Goal: Task Accomplishment & Management: Manage account settings

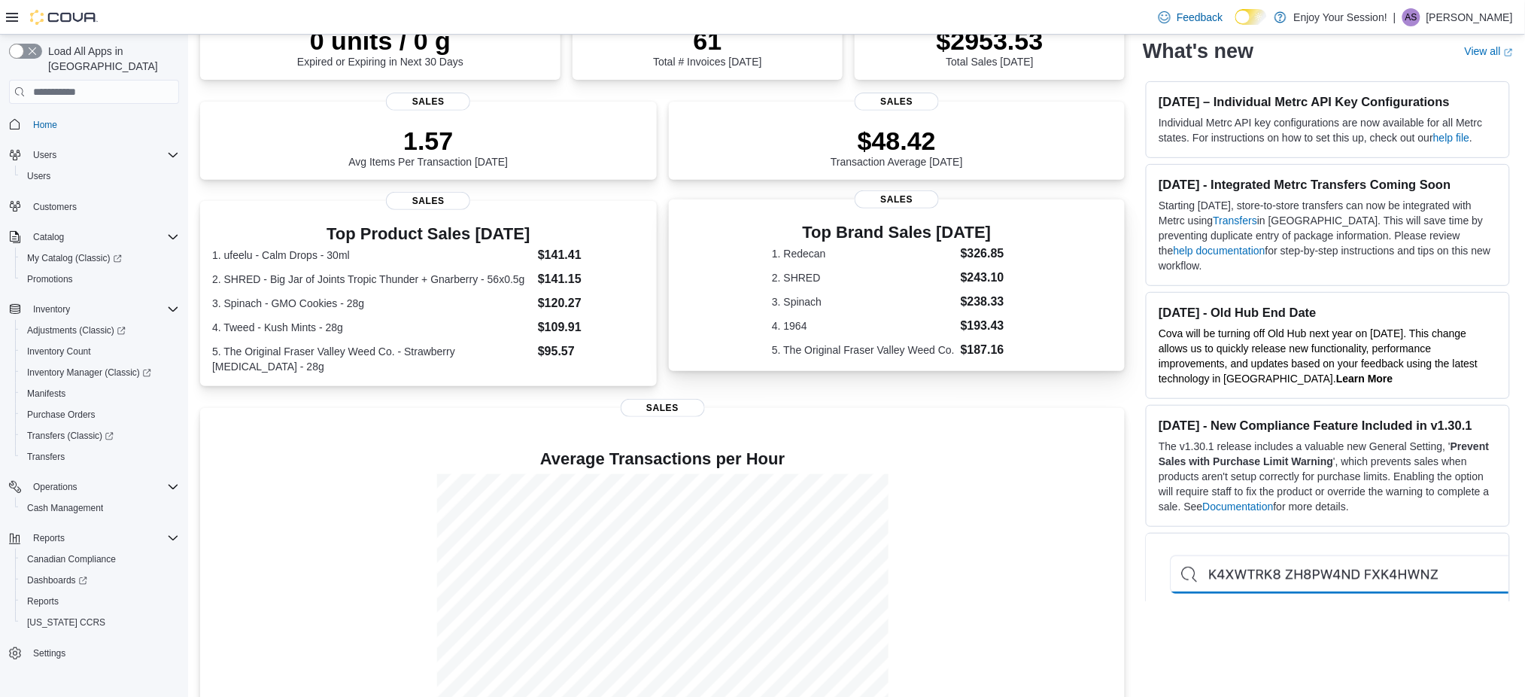
scroll to position [185, 0]
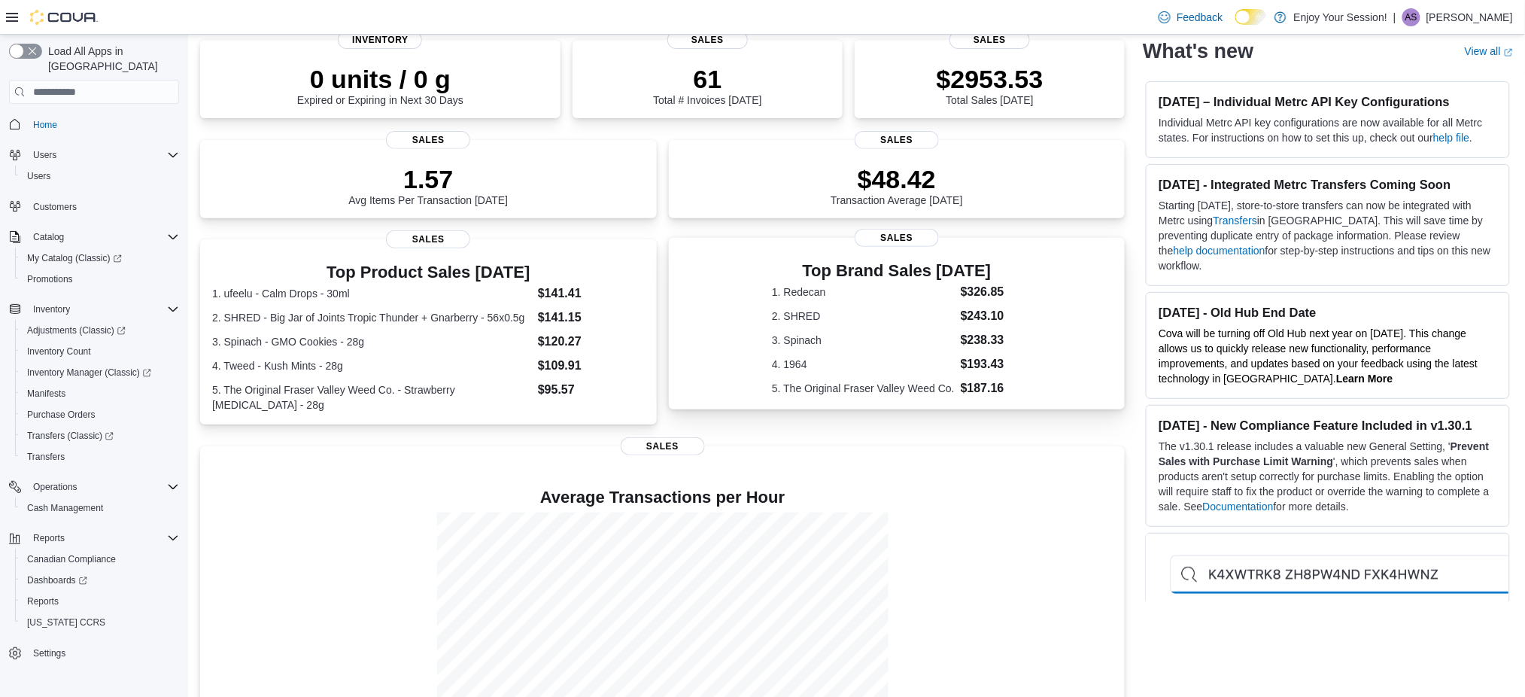
scroll to position [85, 0]
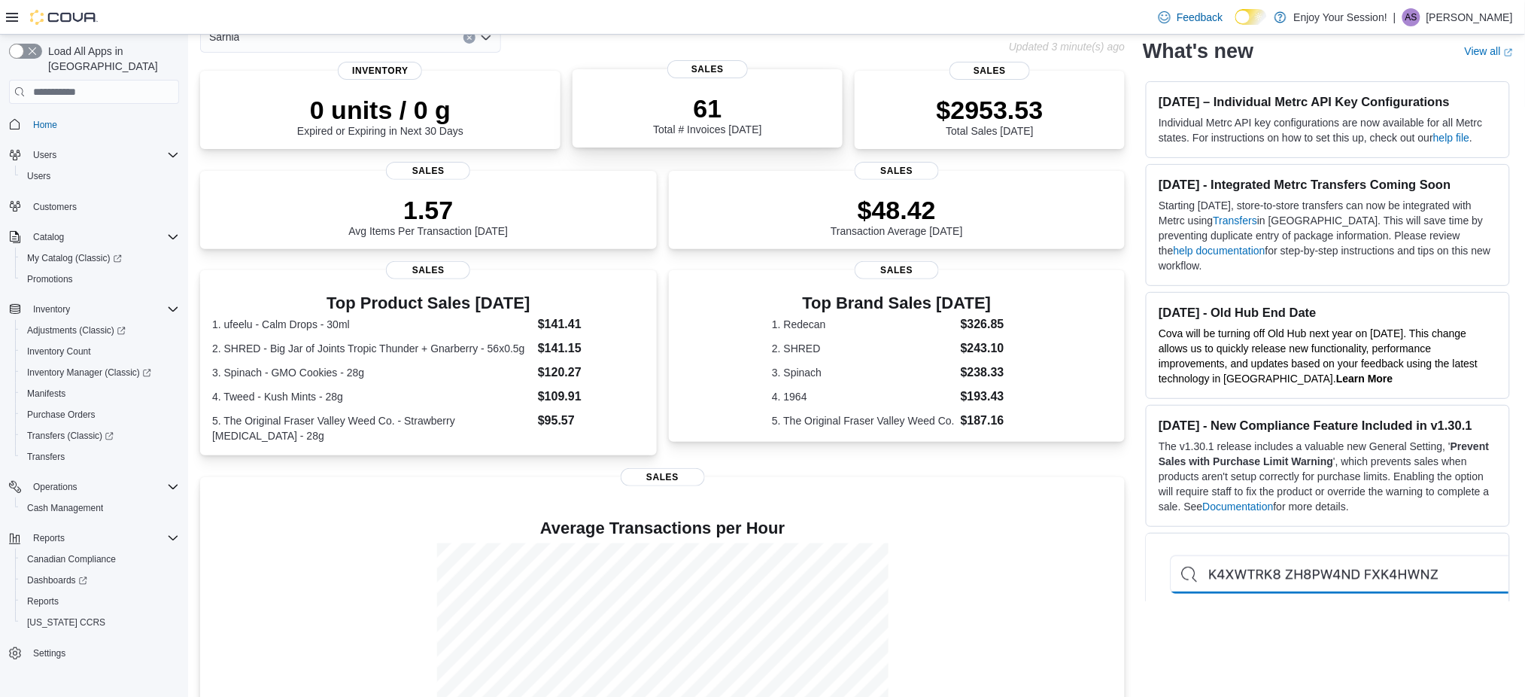
click at [761, 129] on div "61 Total # Invoices Today" at bounding box center [707, 114] width 108 height 42
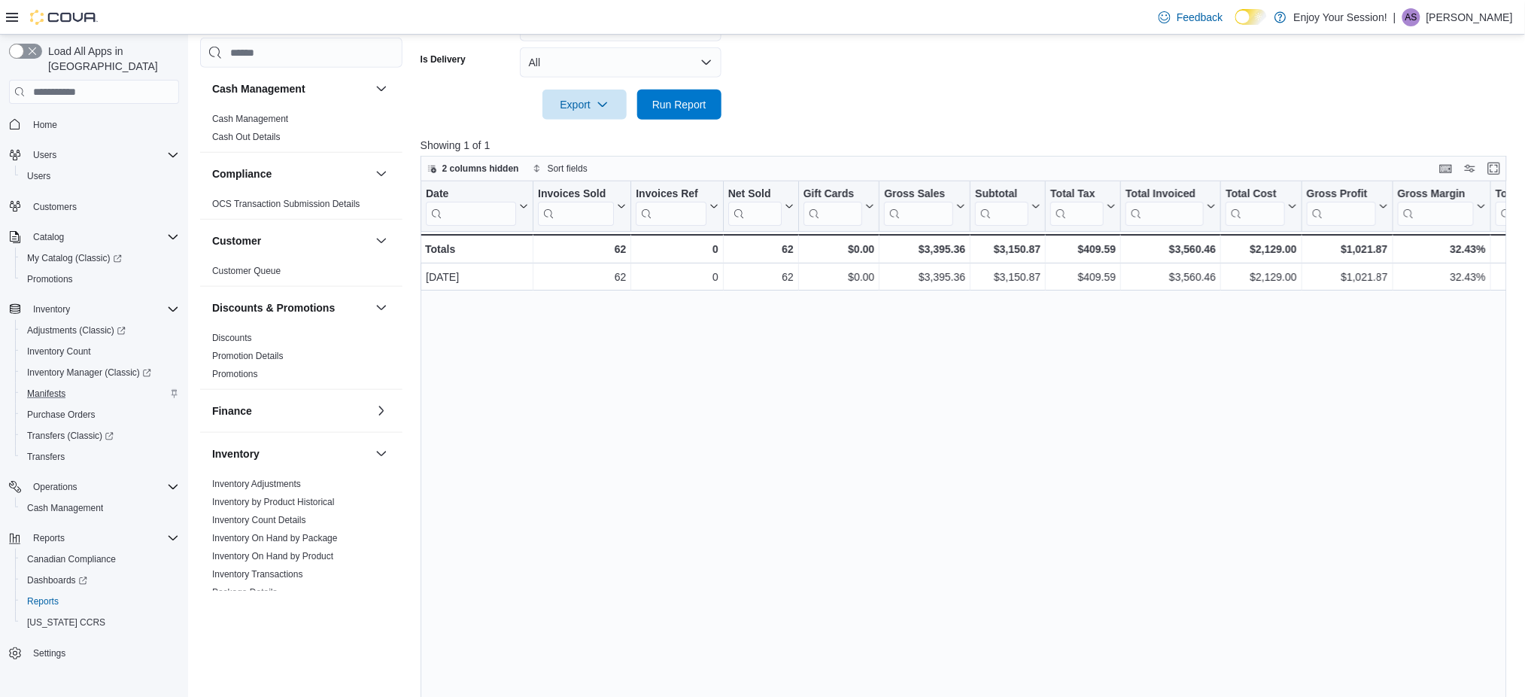
scroll to position [429, 0]
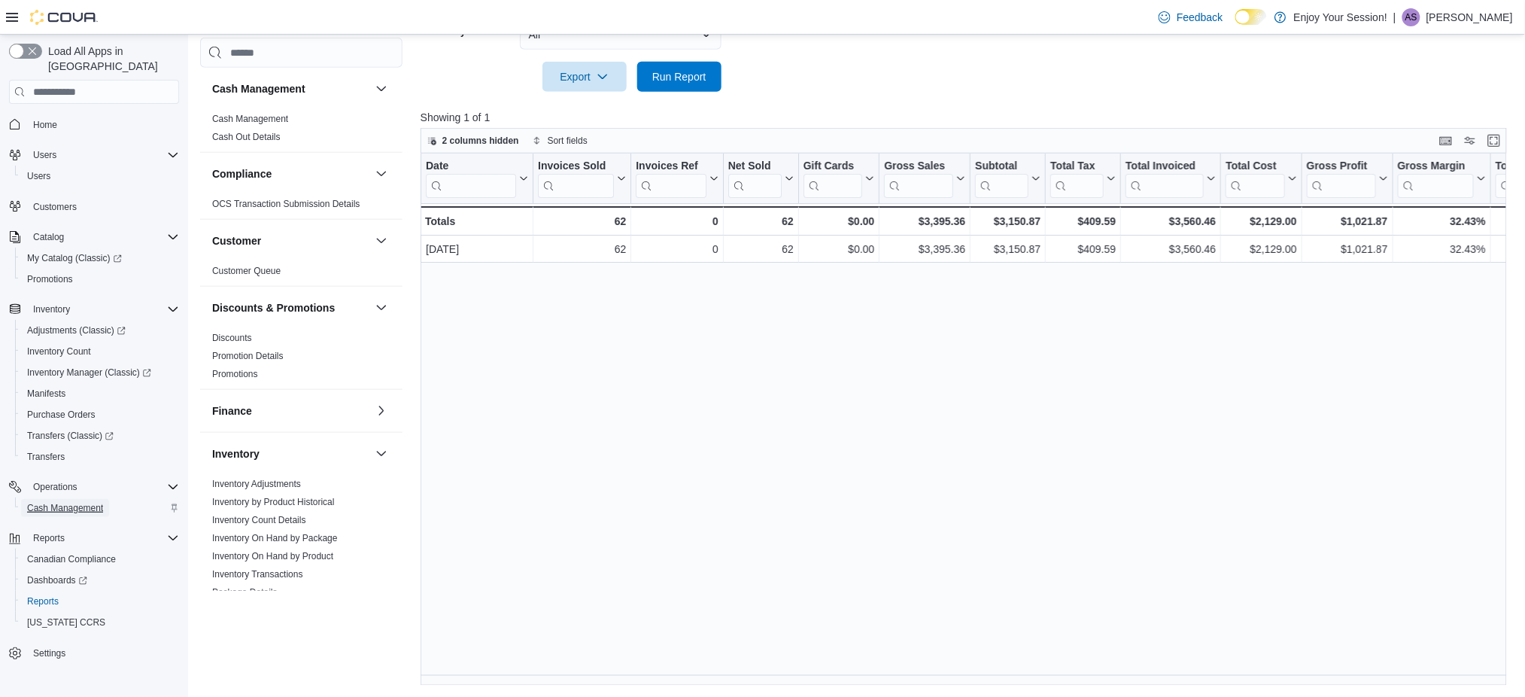
click at [76, 499] on span "Cash Management" at bounding box center [65, 508] width 76 height 18
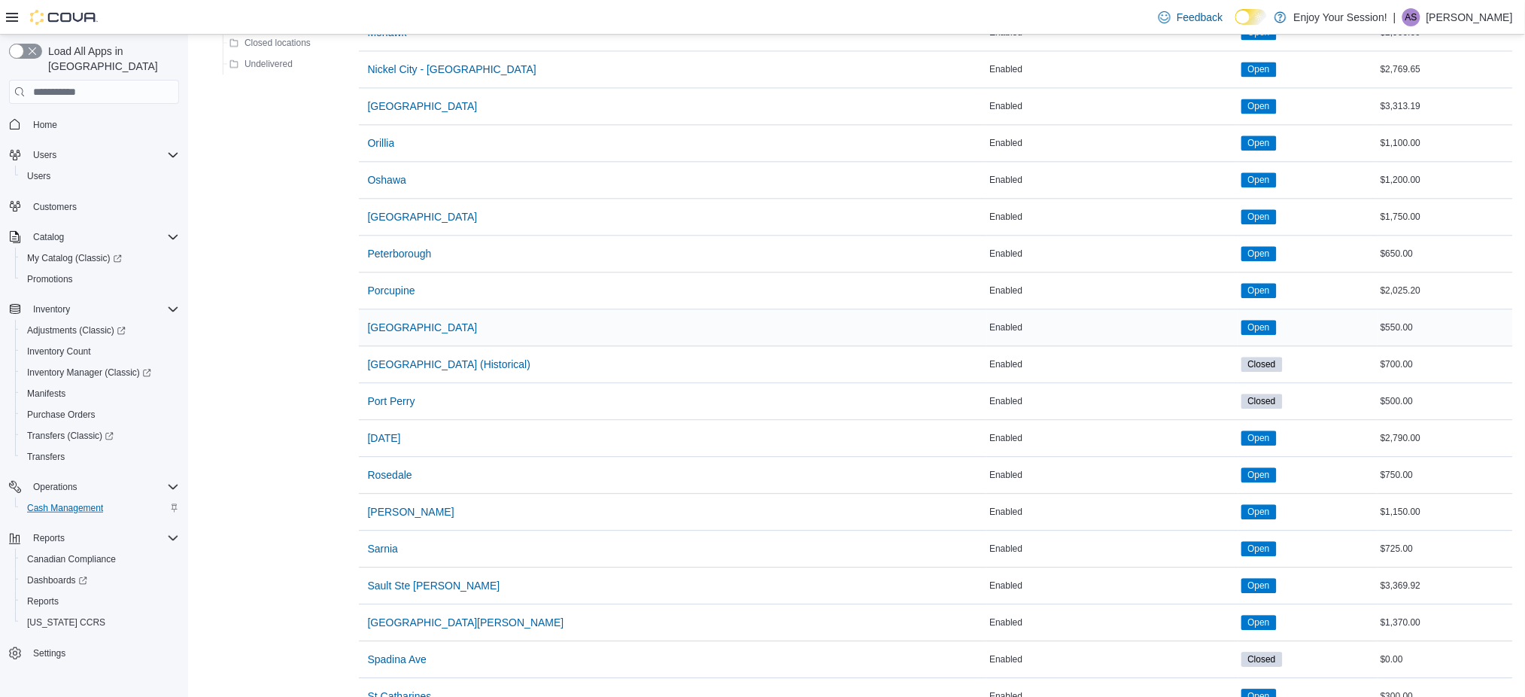
scroll to position [1304, 0]
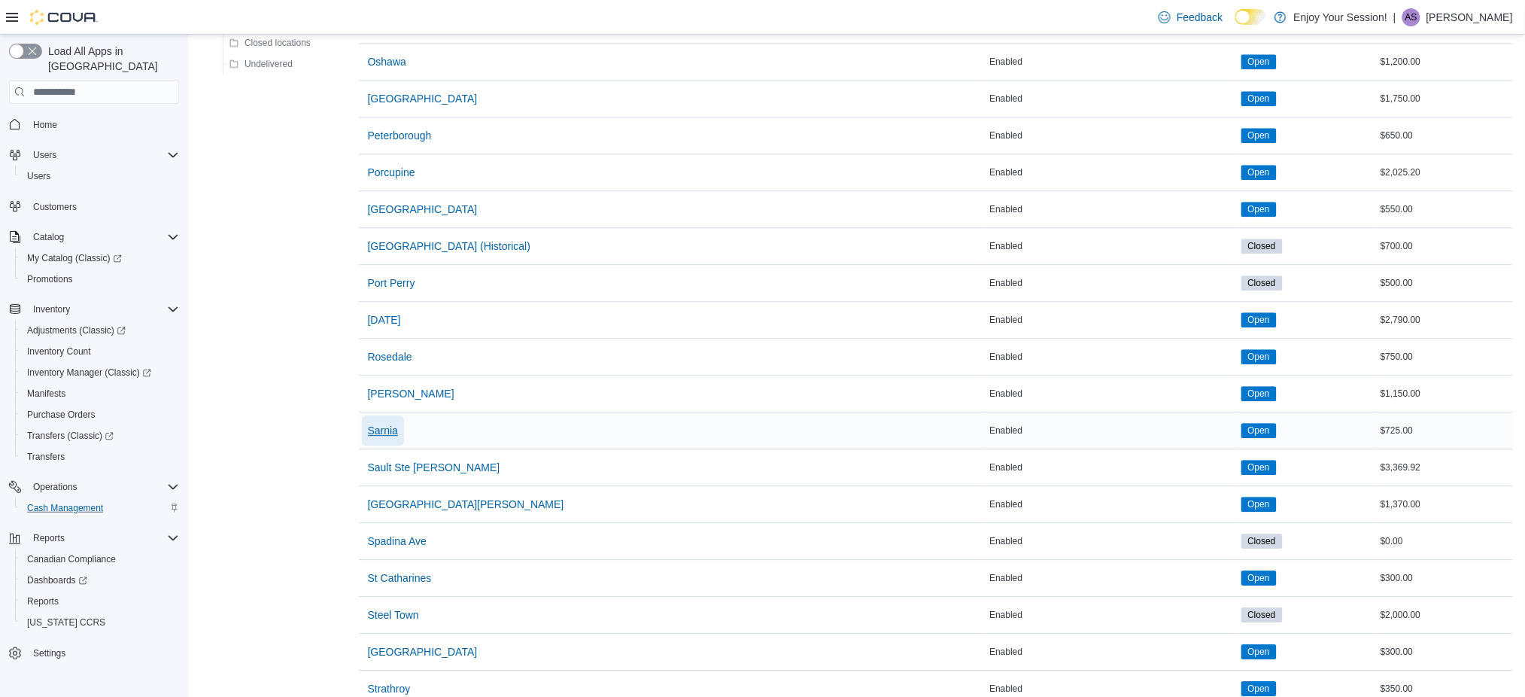
click at [384, 431] on span "Sarnia" at bounding box center [383, 430] width 30 height 15
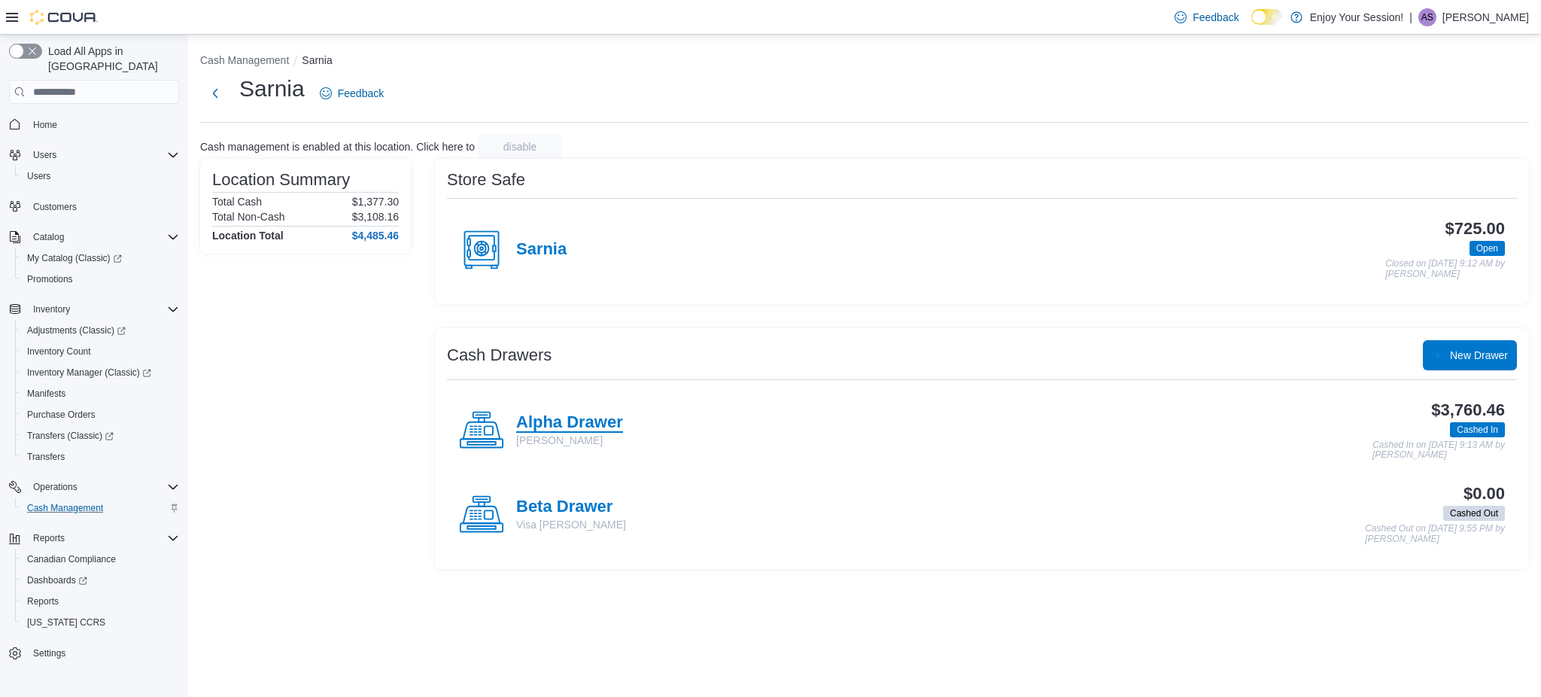
click at [598, 421] on h4 "Alpha Drawer" at bounding box center [569, 423] width 107 height 20
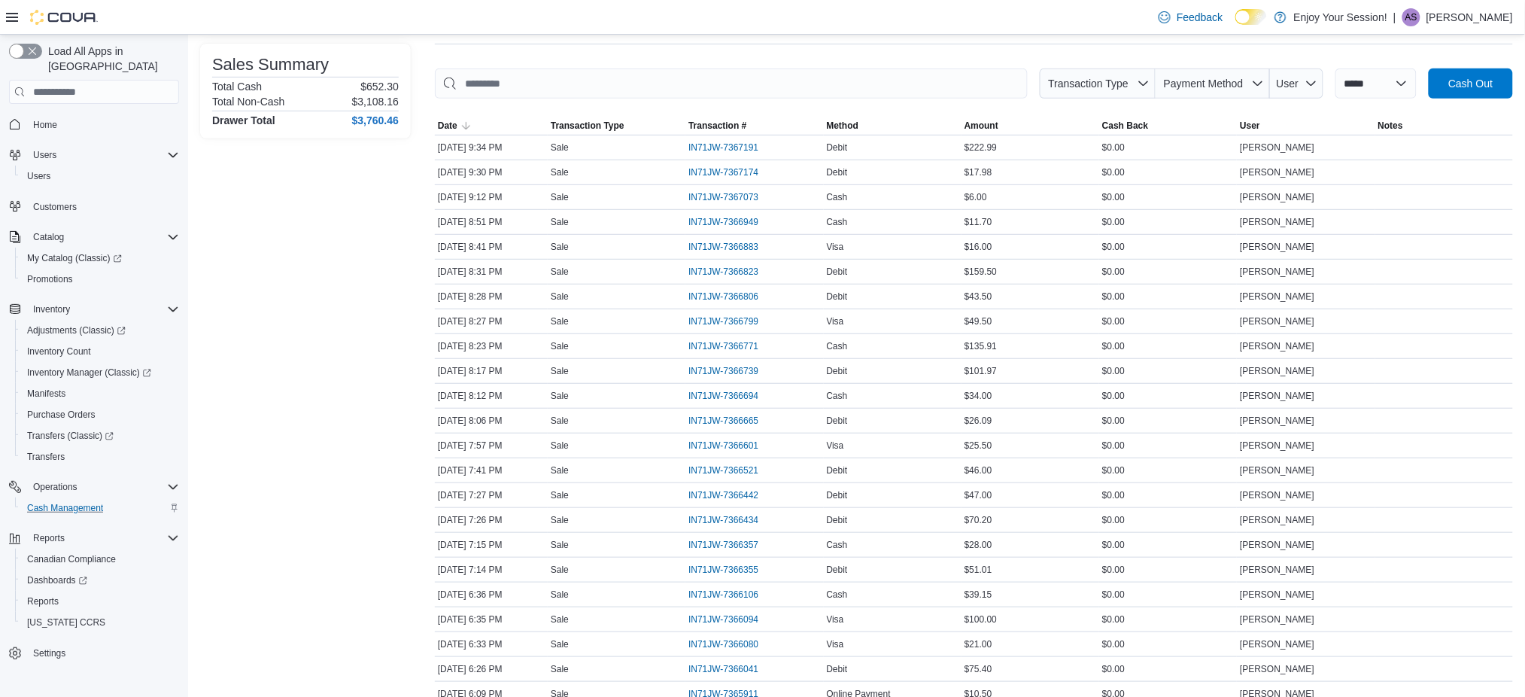
scroll to position [200, 0]
click at [755, 509] on span "IN71JW-7366434" at bounding box center [730, 518] width 85 height 18
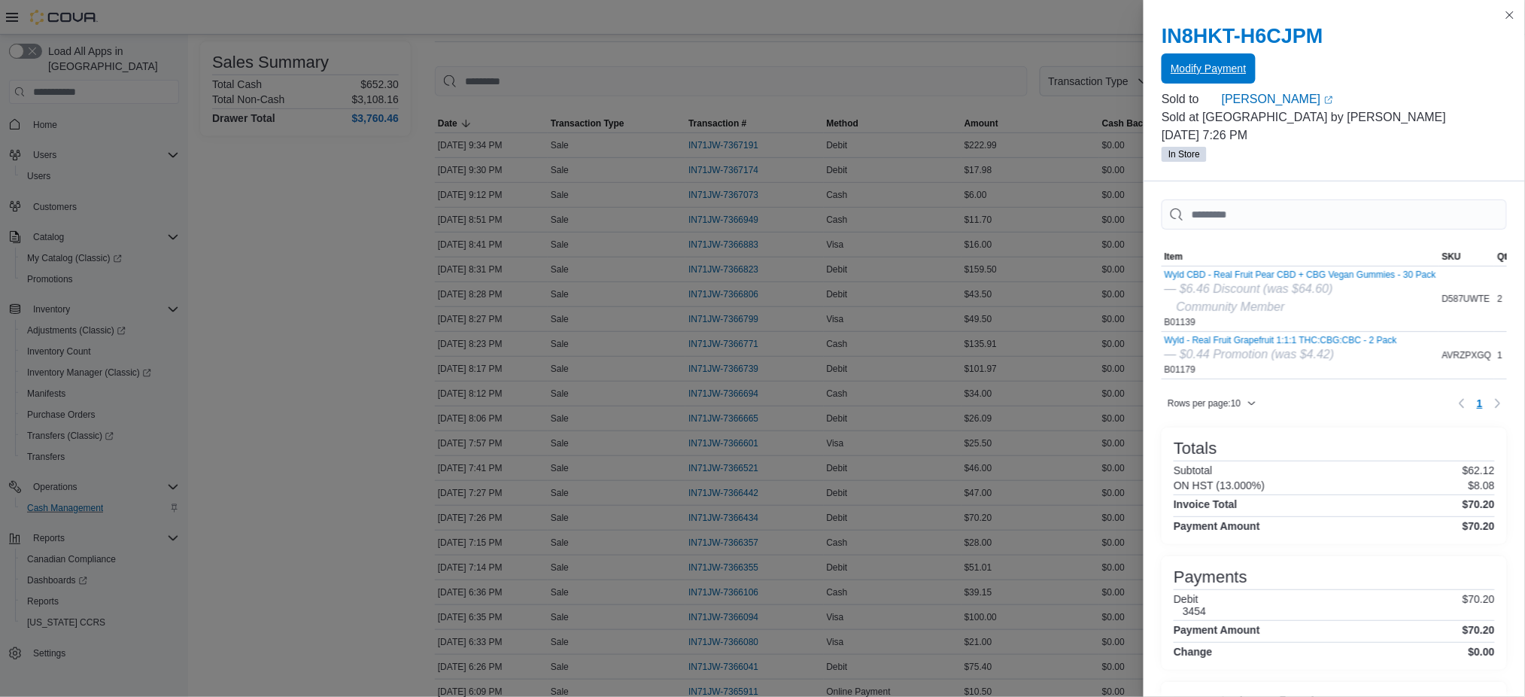
click at [1206, 71] on span "Modify Payment" at bounding box center [1208, 68] width 75 height 15
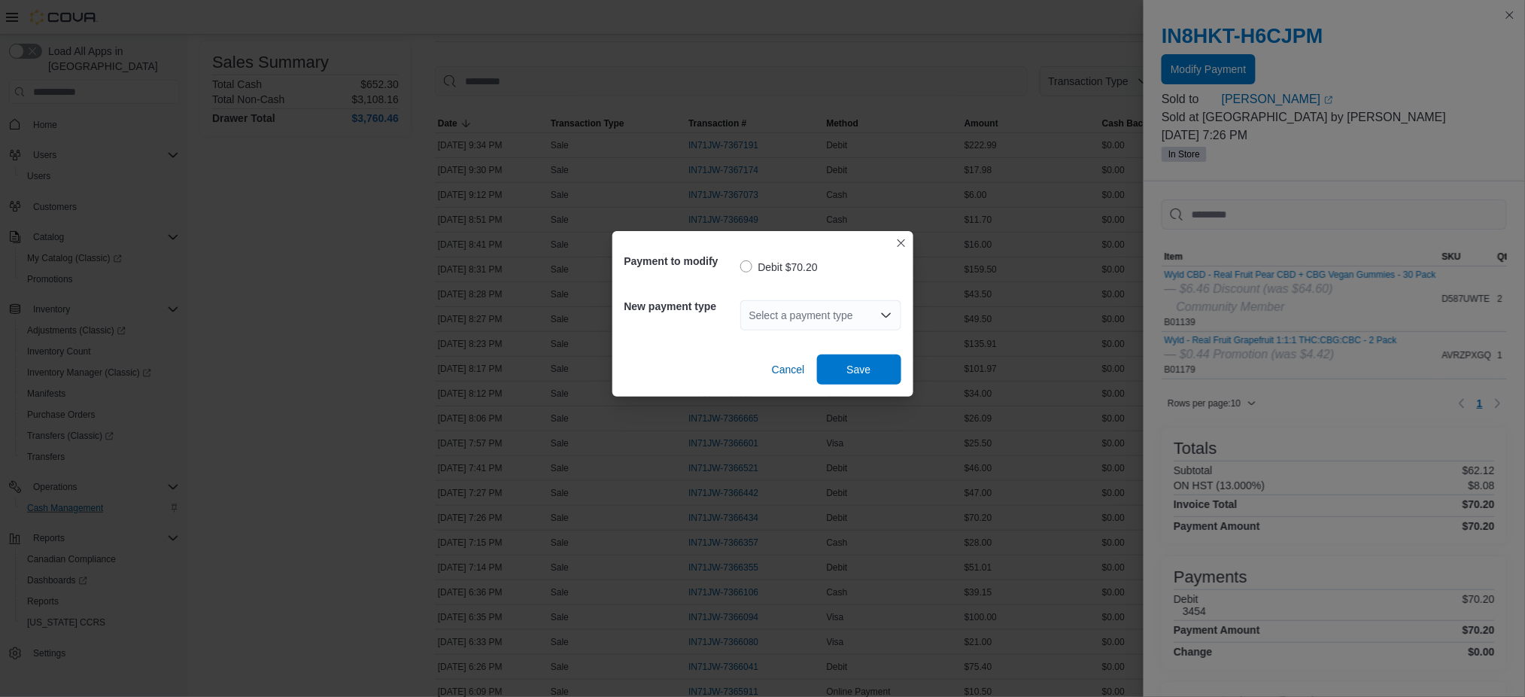
click at [800, 310] on div "Select a payment type" at bounding box center [820, 315] width 161 height 30
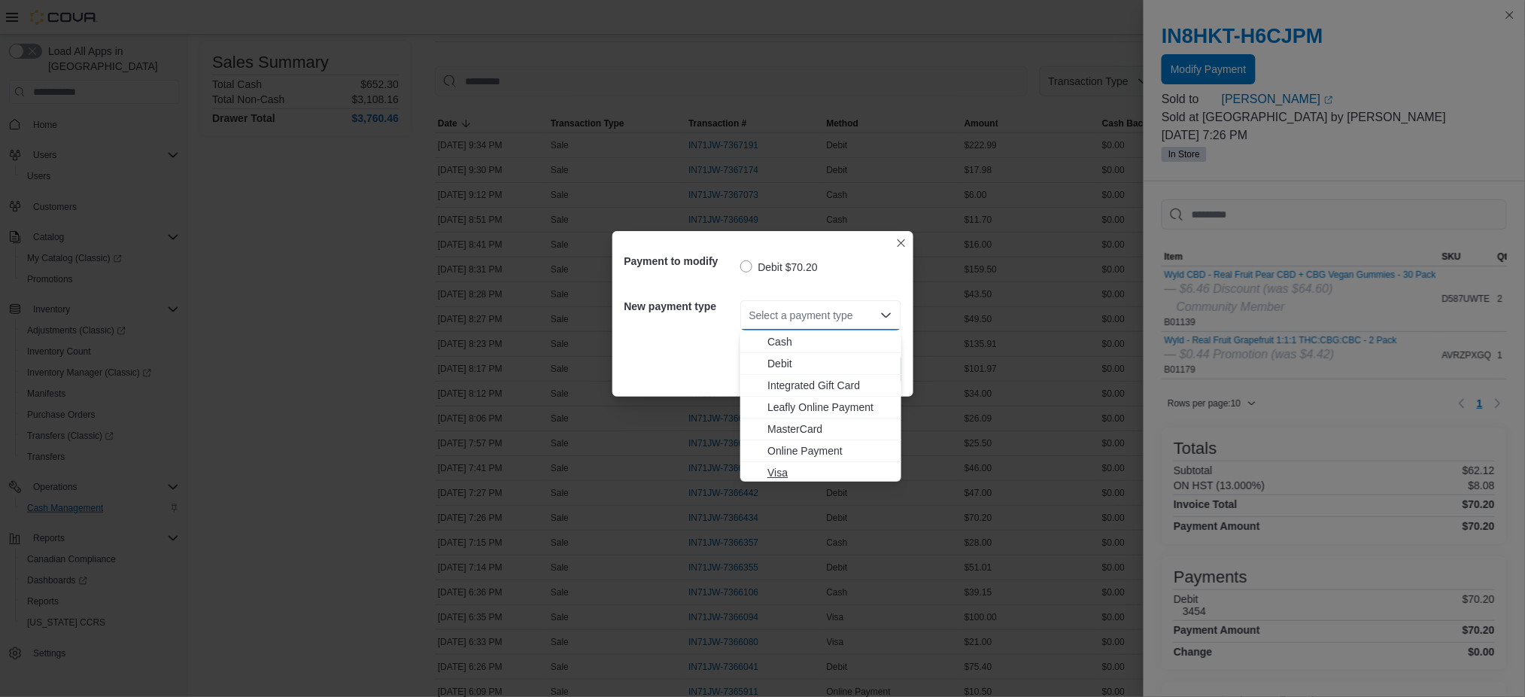
click at [810, 476] on span "Visa" at bounding box center [829, 472] width 125 height 15
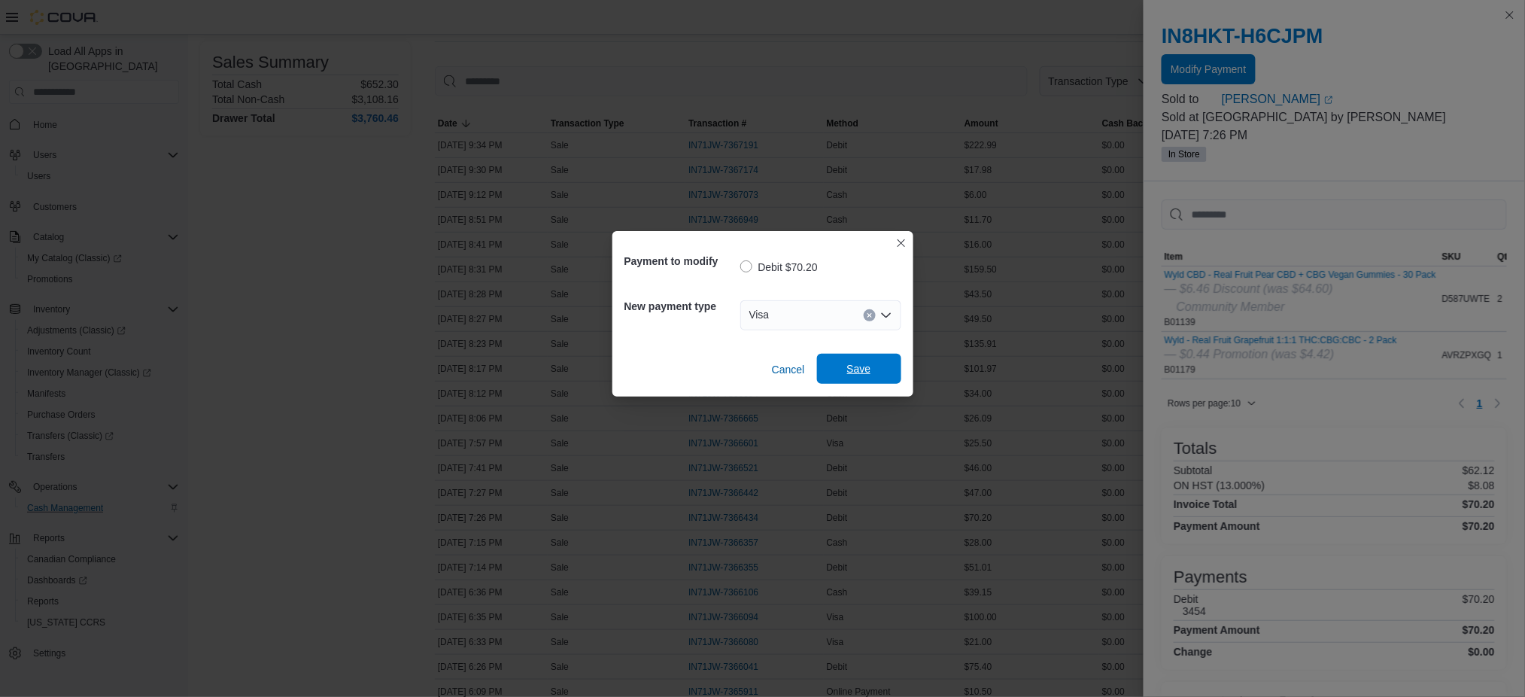
click at [864, 364] on span "Save" at bounding box center [859, 368] width 24 height 15
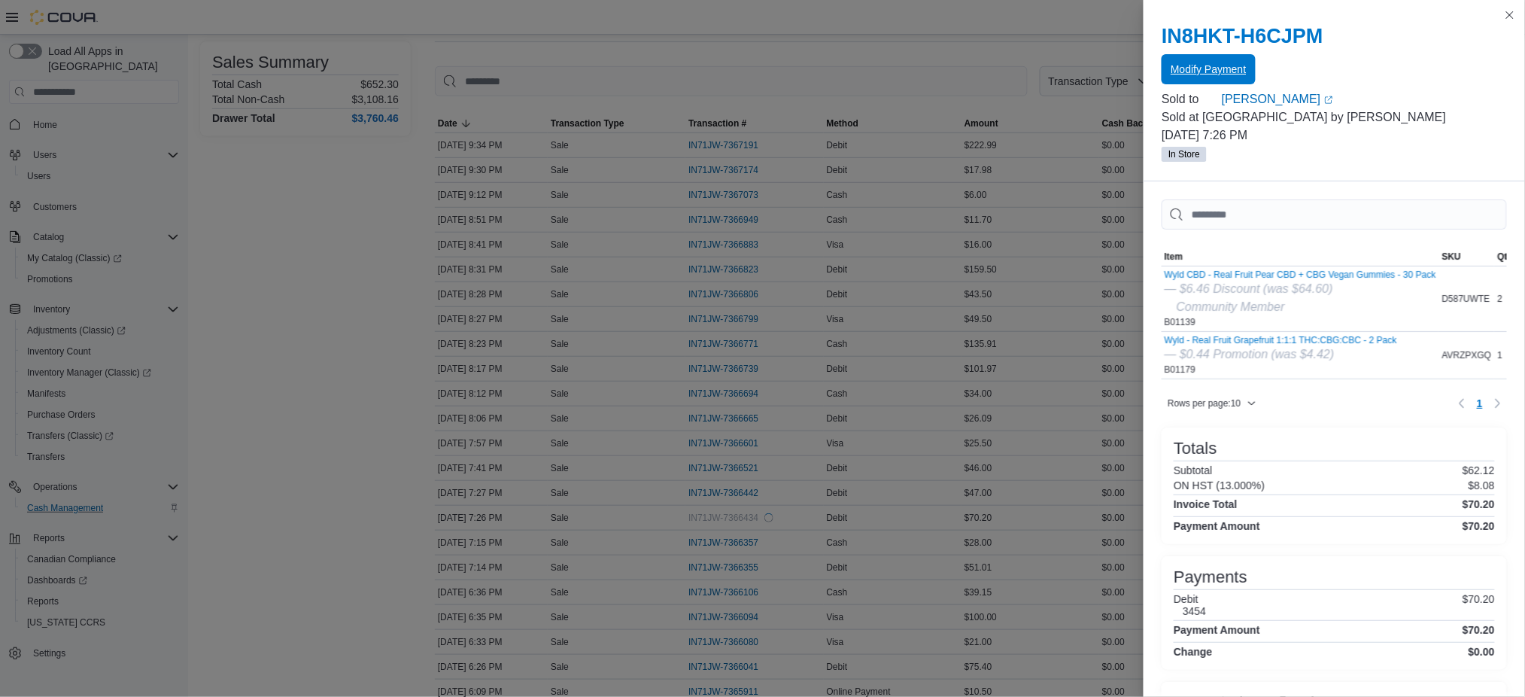
scroll to position [0, 0]
click at [1513, 11] on button "Close this dialog" at bounding box center [1510, 14] width 18 height 18
click at [1509, 8] on button "Close this dialog" at bounding box center [1510, 14] width 18 height 18
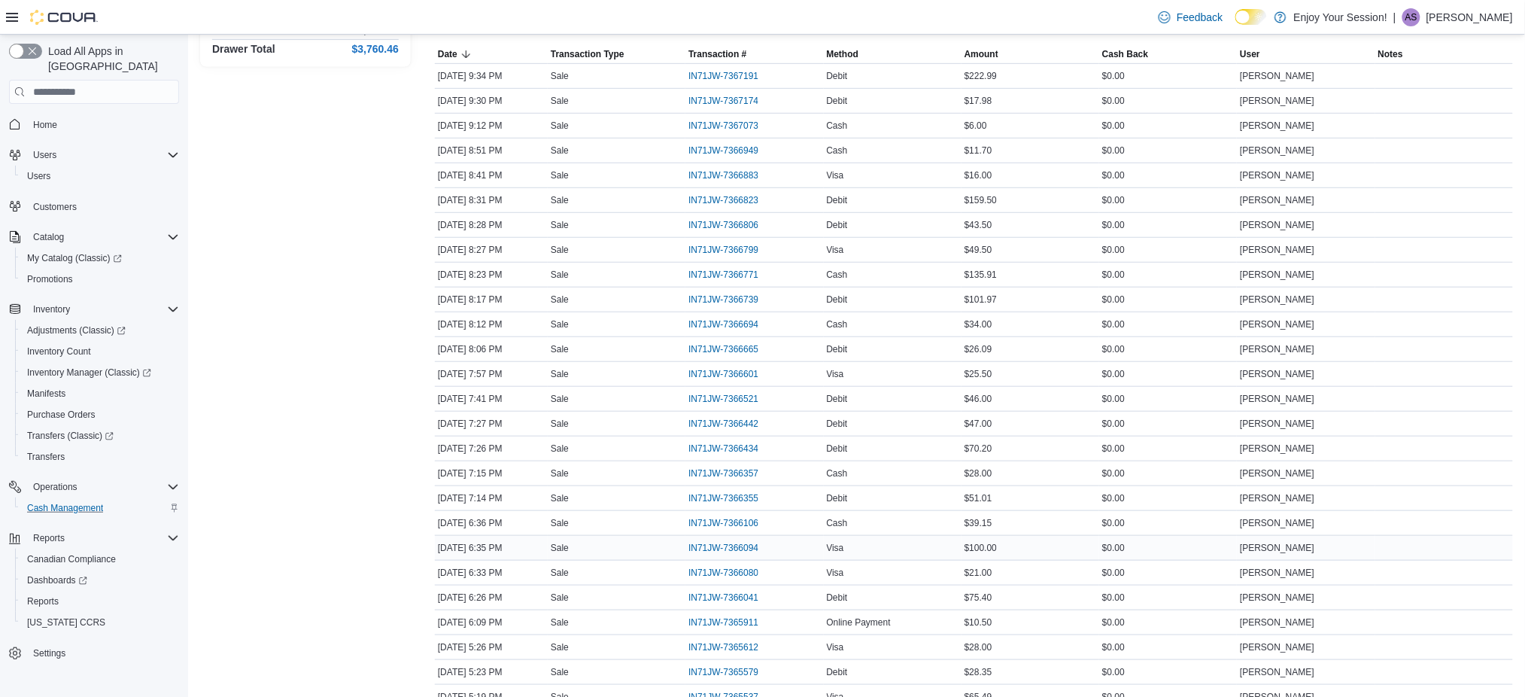
scroll to position [301, 0]
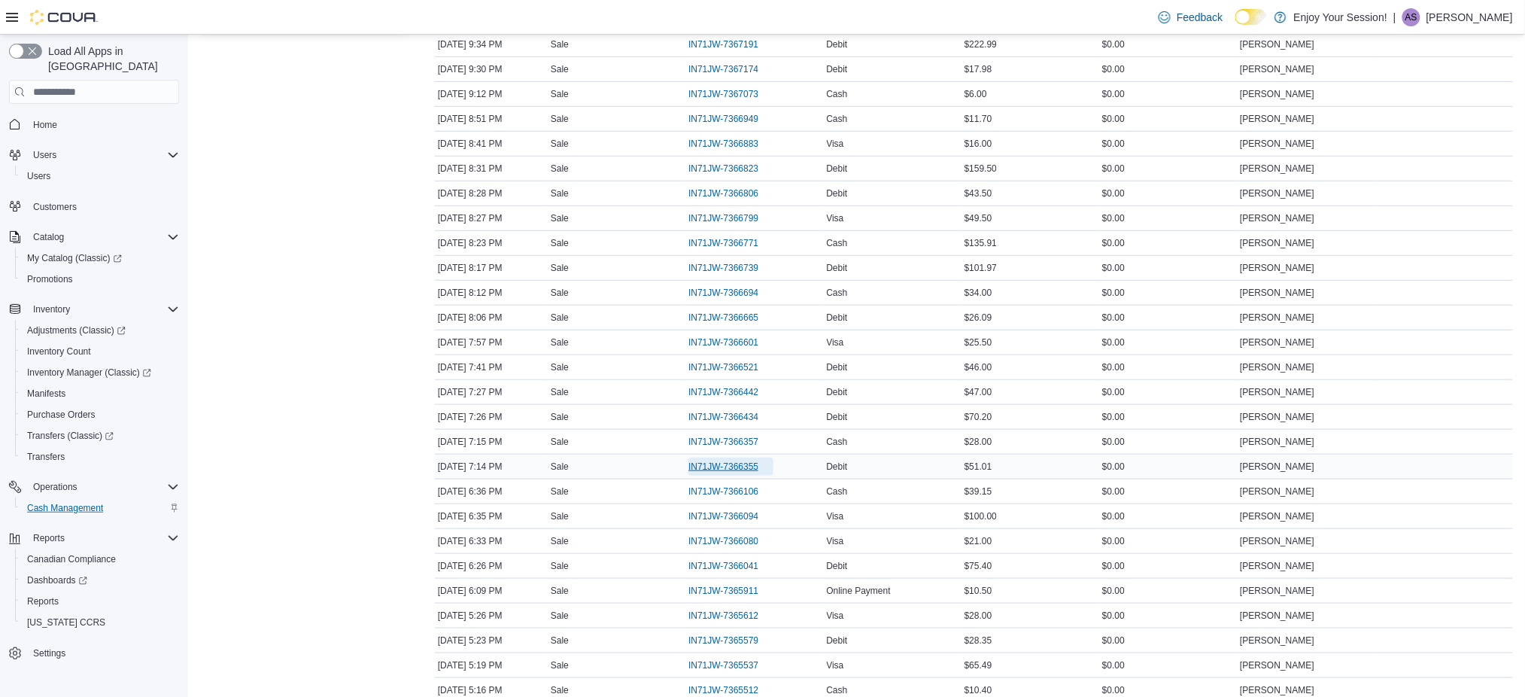
click at [764, 466] on span "IN71JW-7366355" at bounding box center [730, 466] width 85 height 18
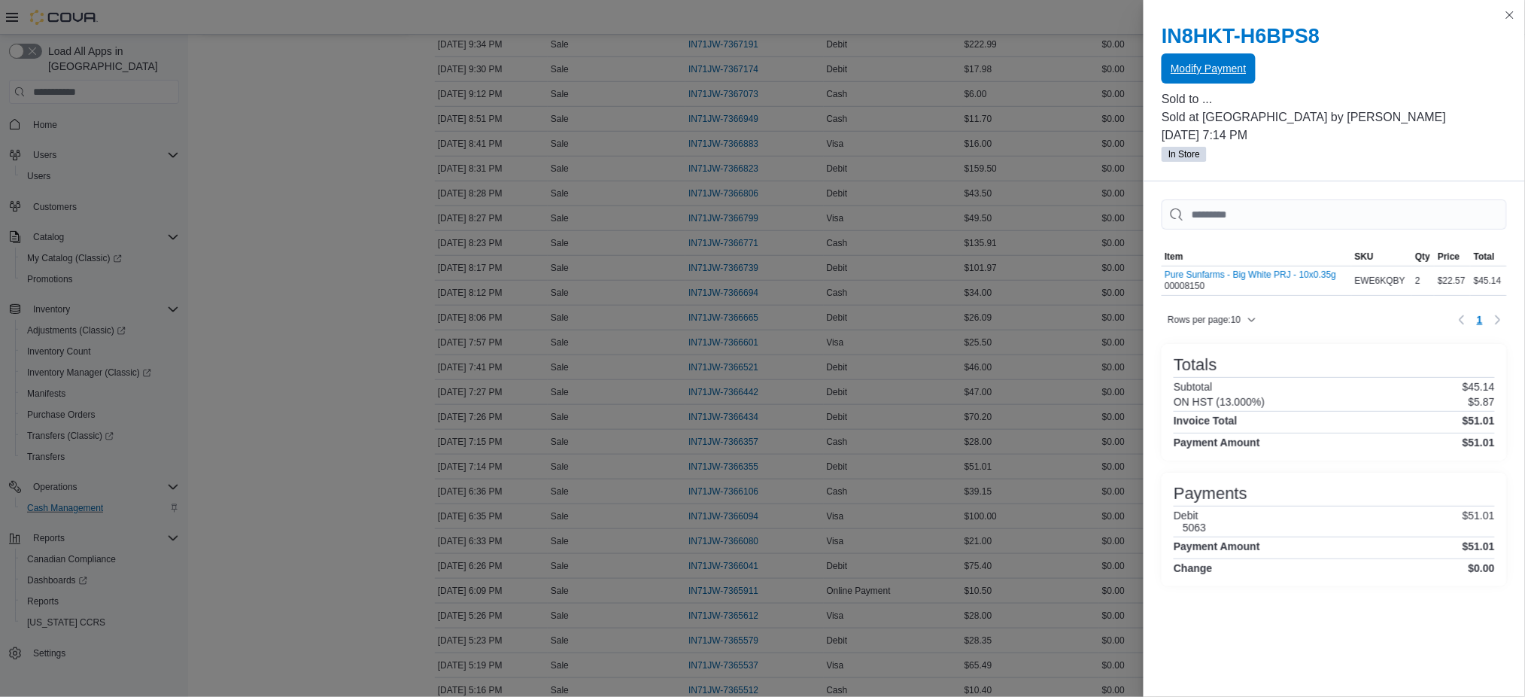
click at [1238, 63] on span "Modify Payment" at bounding box center [1208, 68] width 75 height 15
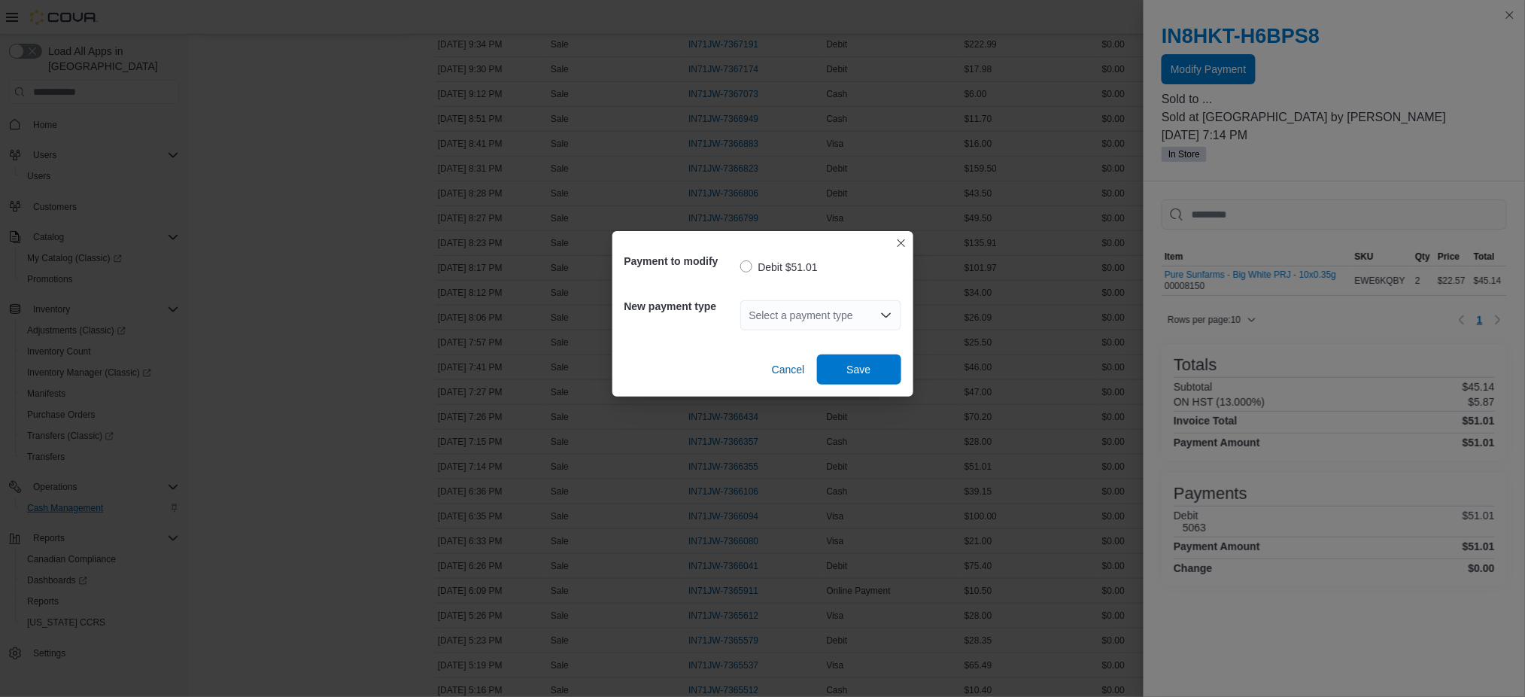
click at [827, 306] on div "Select a payment type" at bounding box center [820, 315] width 161 height 30
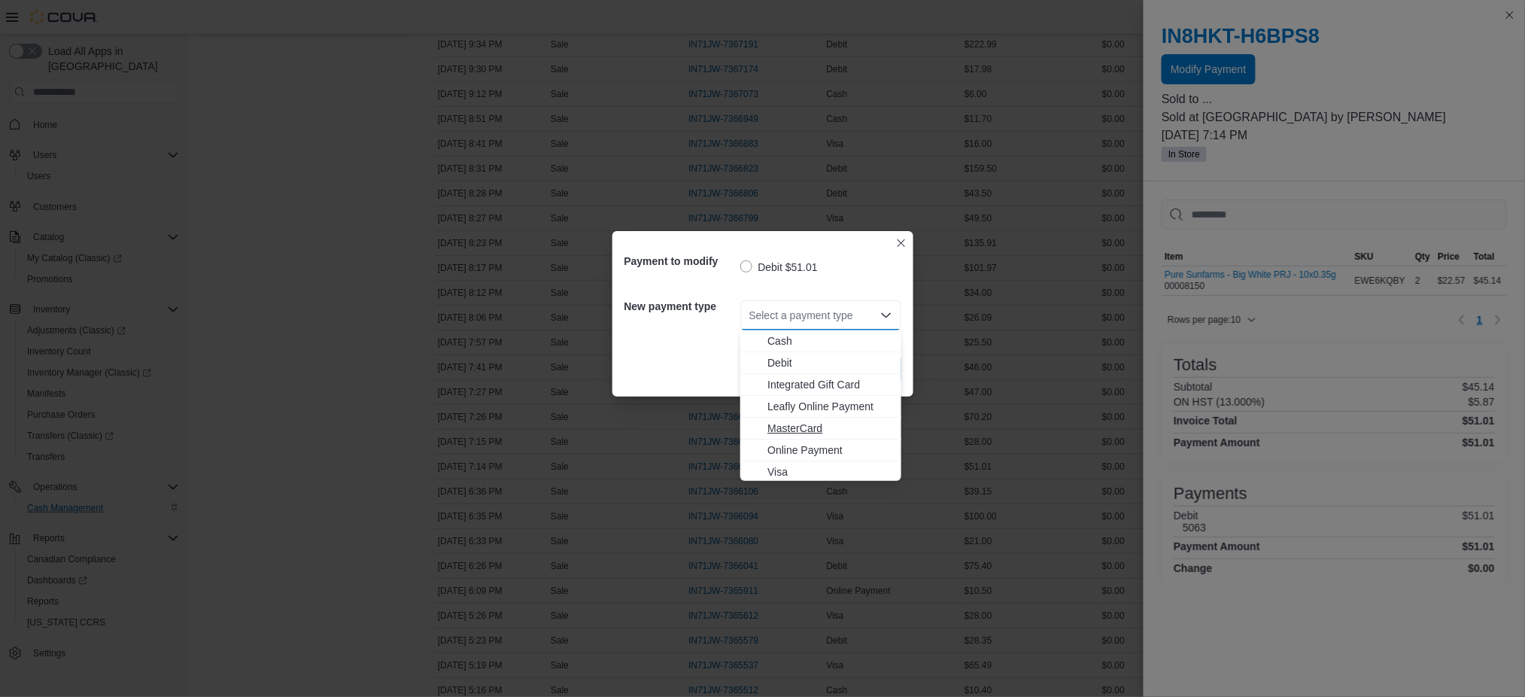
click at [840, 426] on span "MasterCard" at bounding box center [829, 428] width 125 height 15
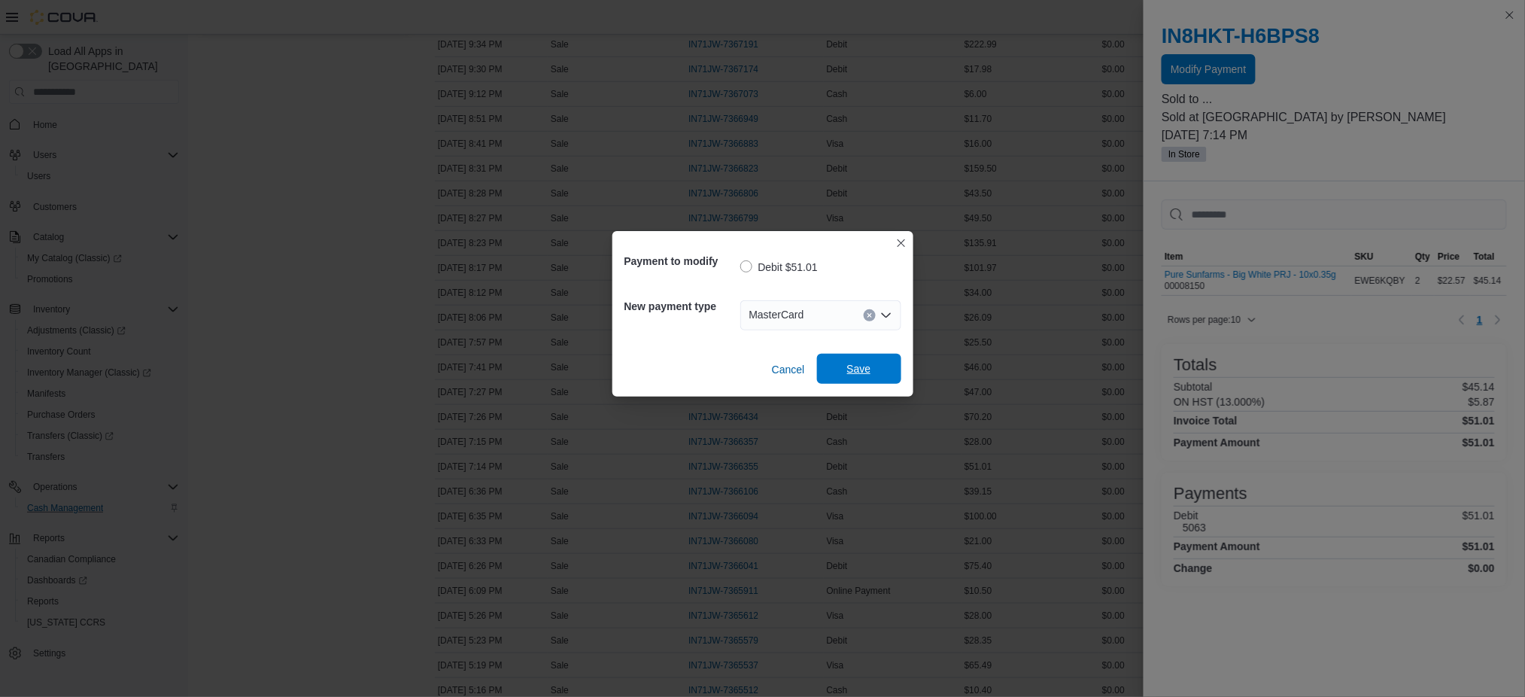
click at [847, 365] on span "Save" at bounding box center [859, 368] width 24 height 15
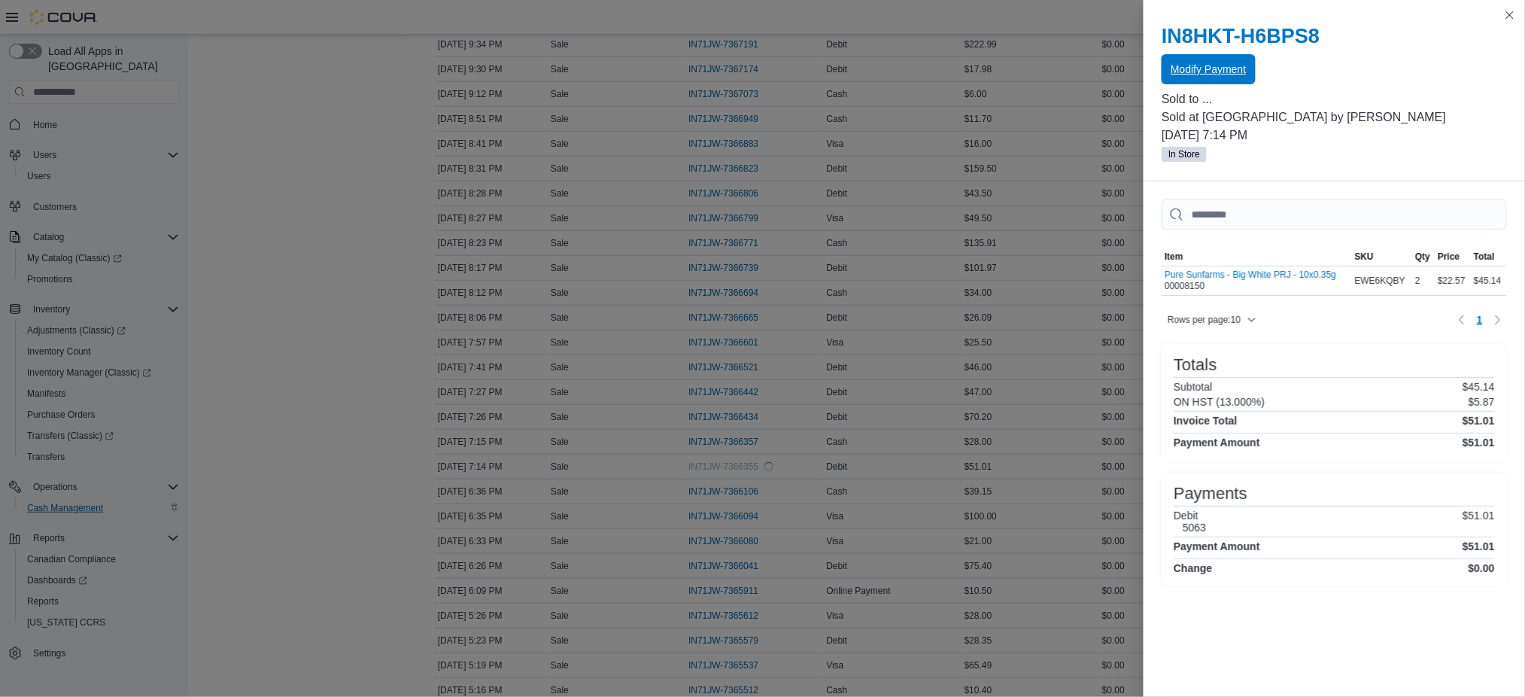
scroll to position [0, 0]
click at [1510, 8] on button "Close this dialog" at bounding box center [1510, 14] width 18 height 18
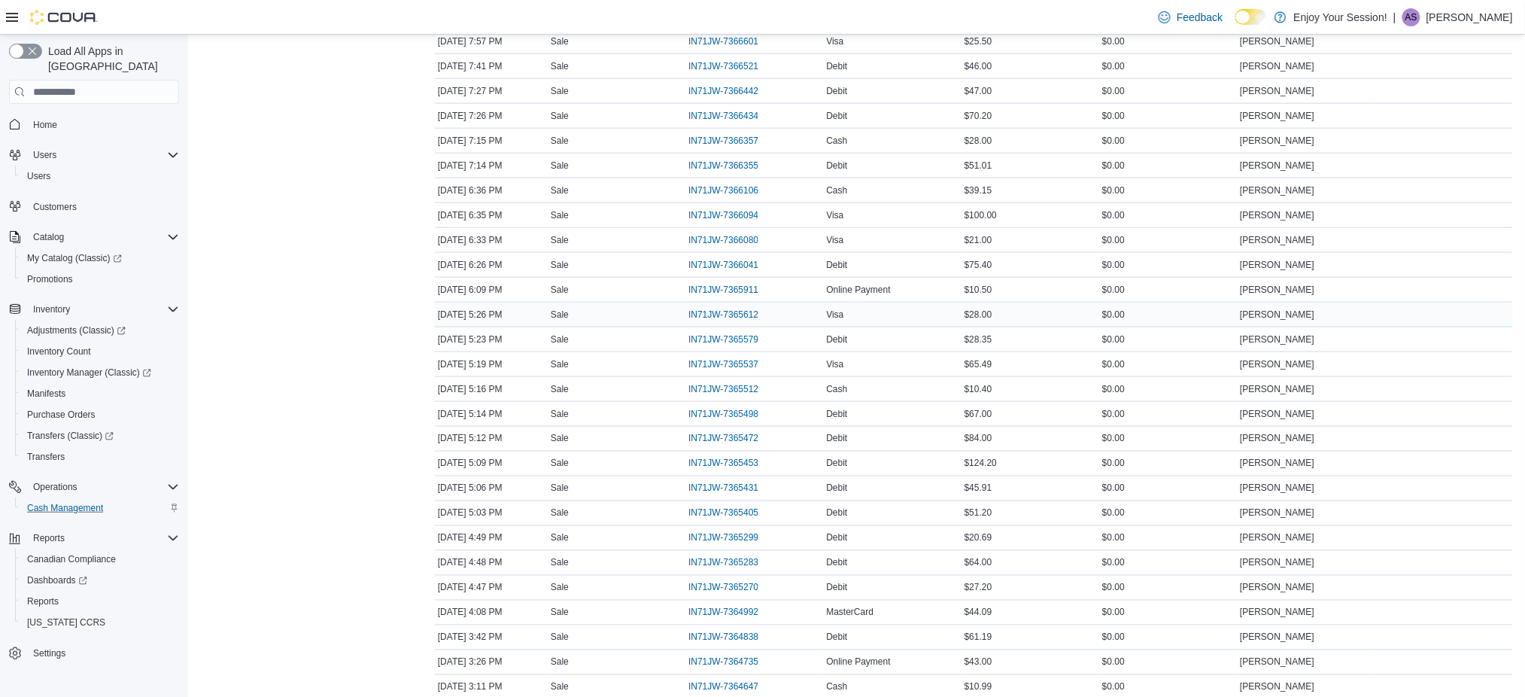
scroll to position [702, 0]
click at [749, 342] on span "IN71JW-7365472" at bounding box center [723, 339] width 70 height 12
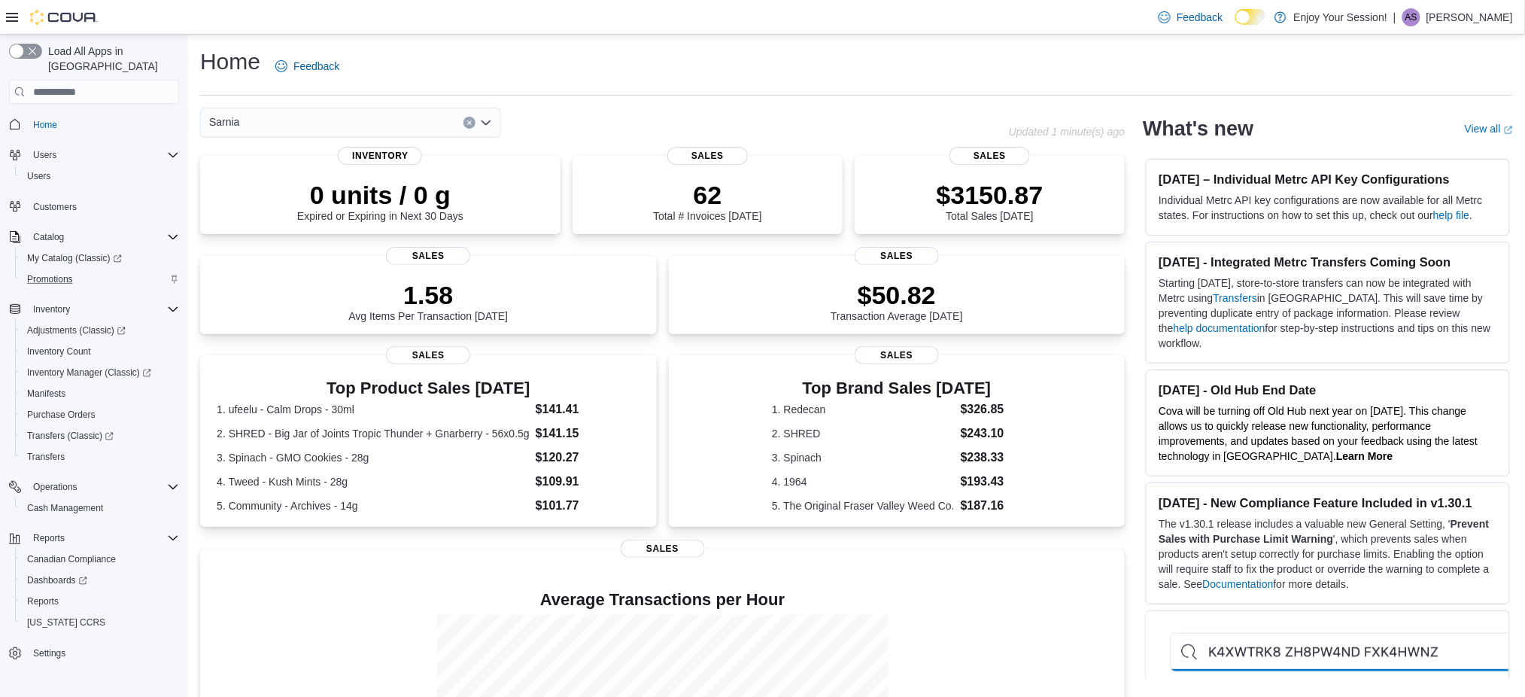
scroll to position [171, 0]
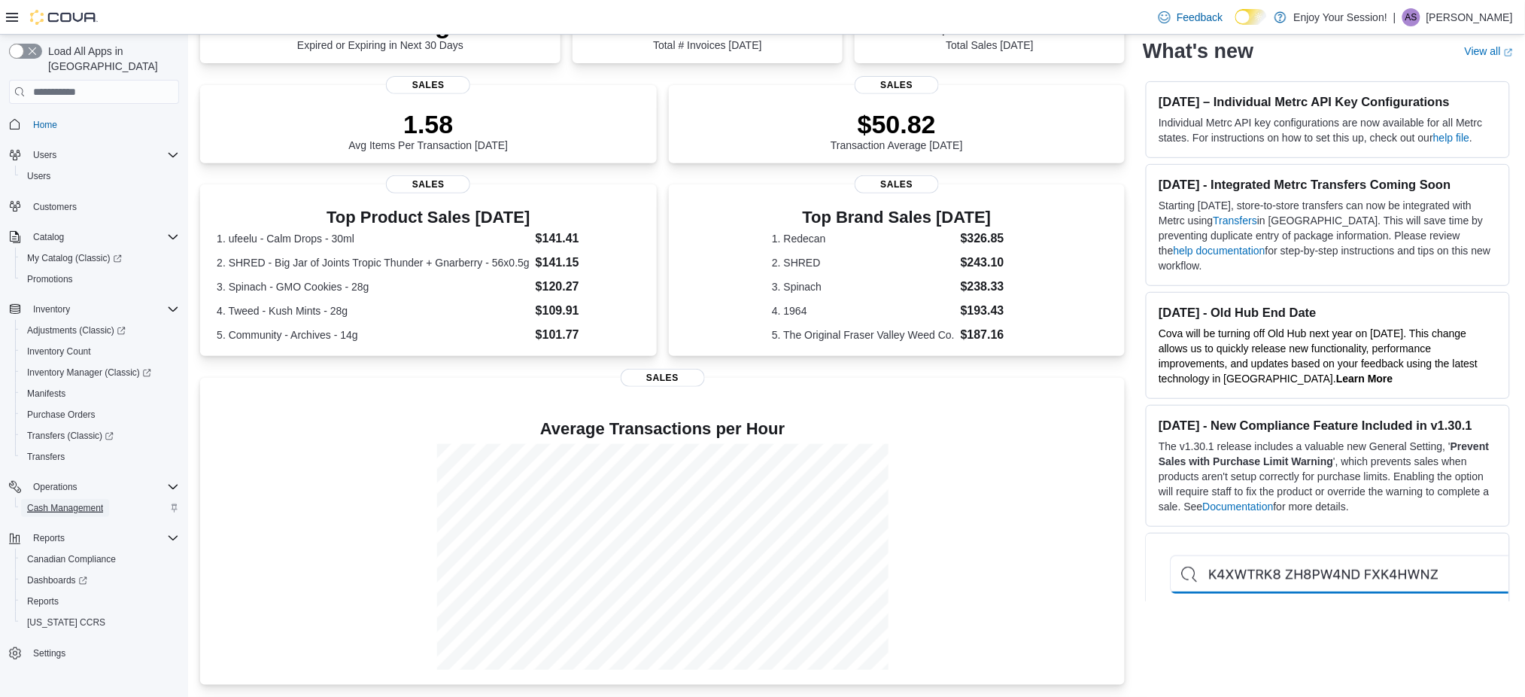
click at [98, 502] on span "Cash Management" at bounding box center [65, 508] width 76 height 12
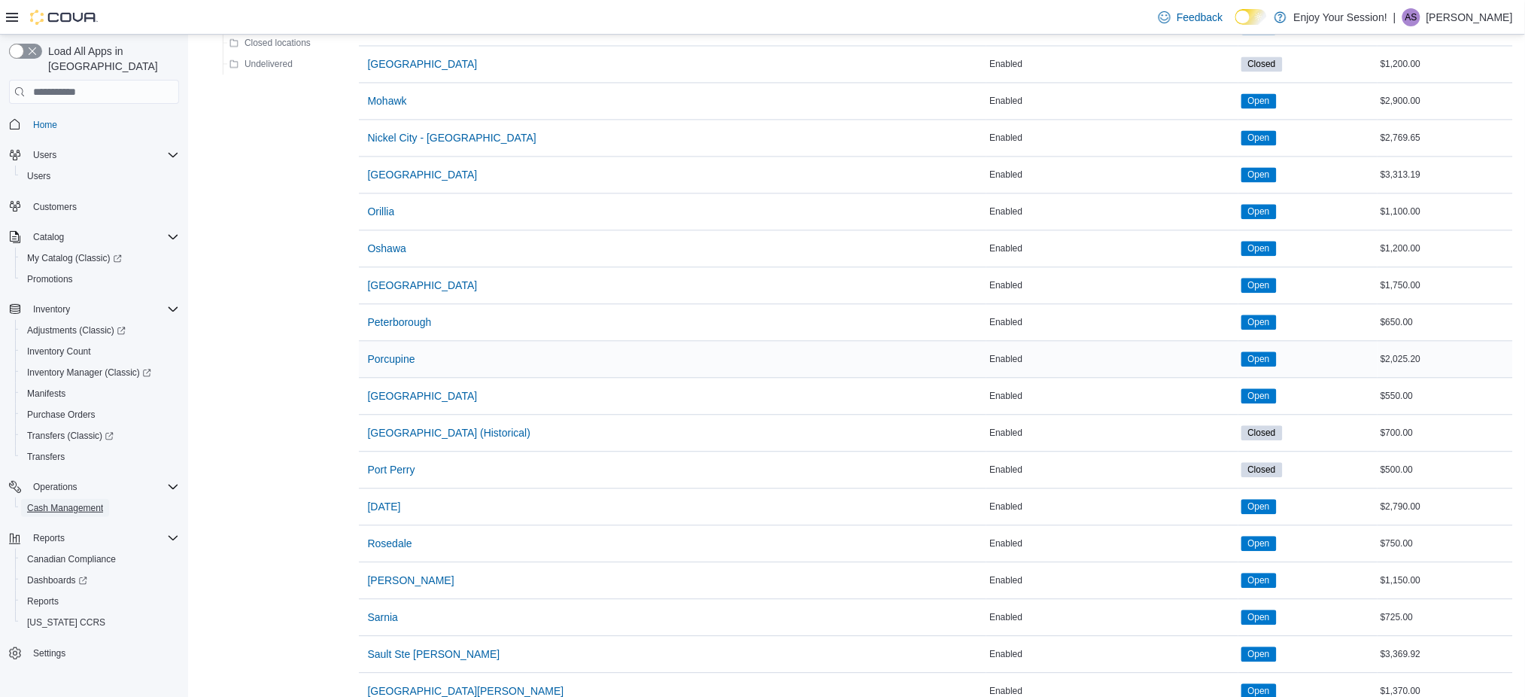
scroll to position [1304, 0]
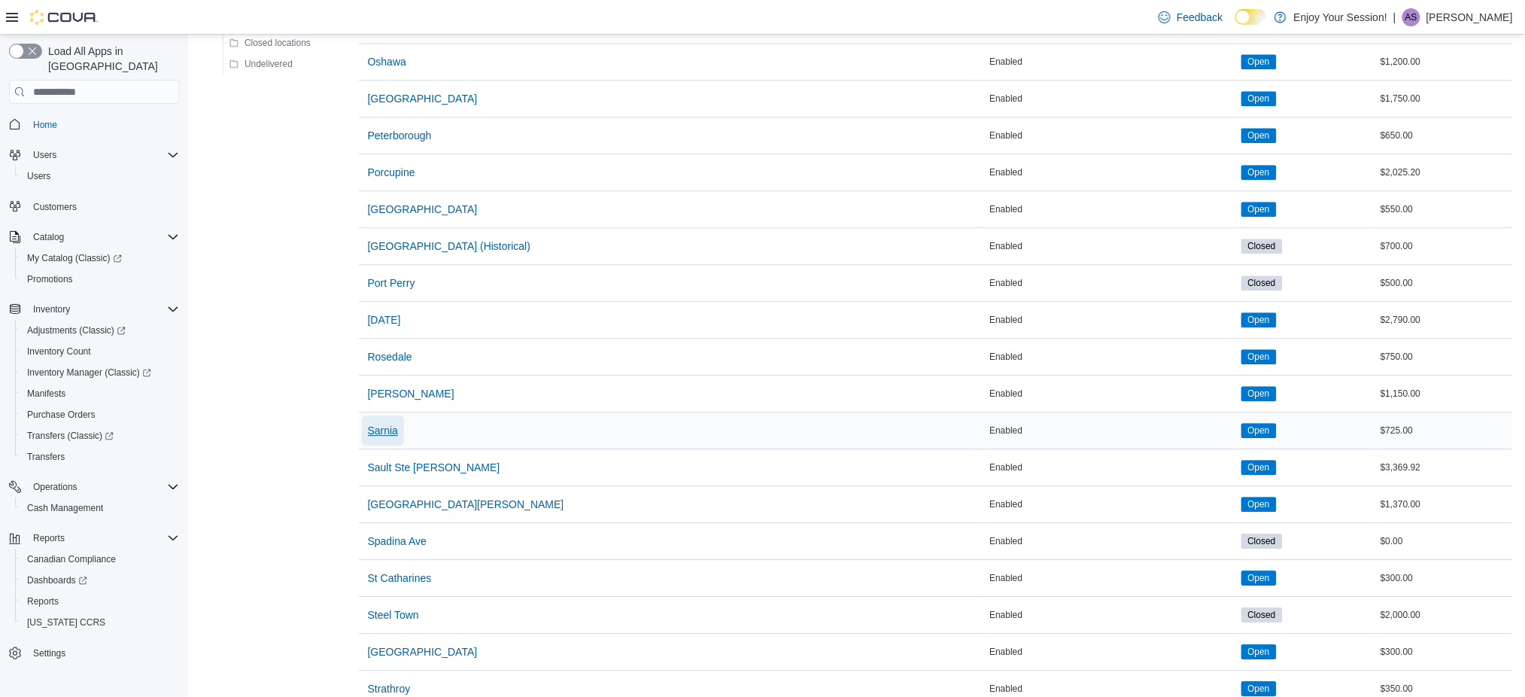
click at [390, 430] on span "Sarnia" at bounding box center [383, 430] width 30 height 15
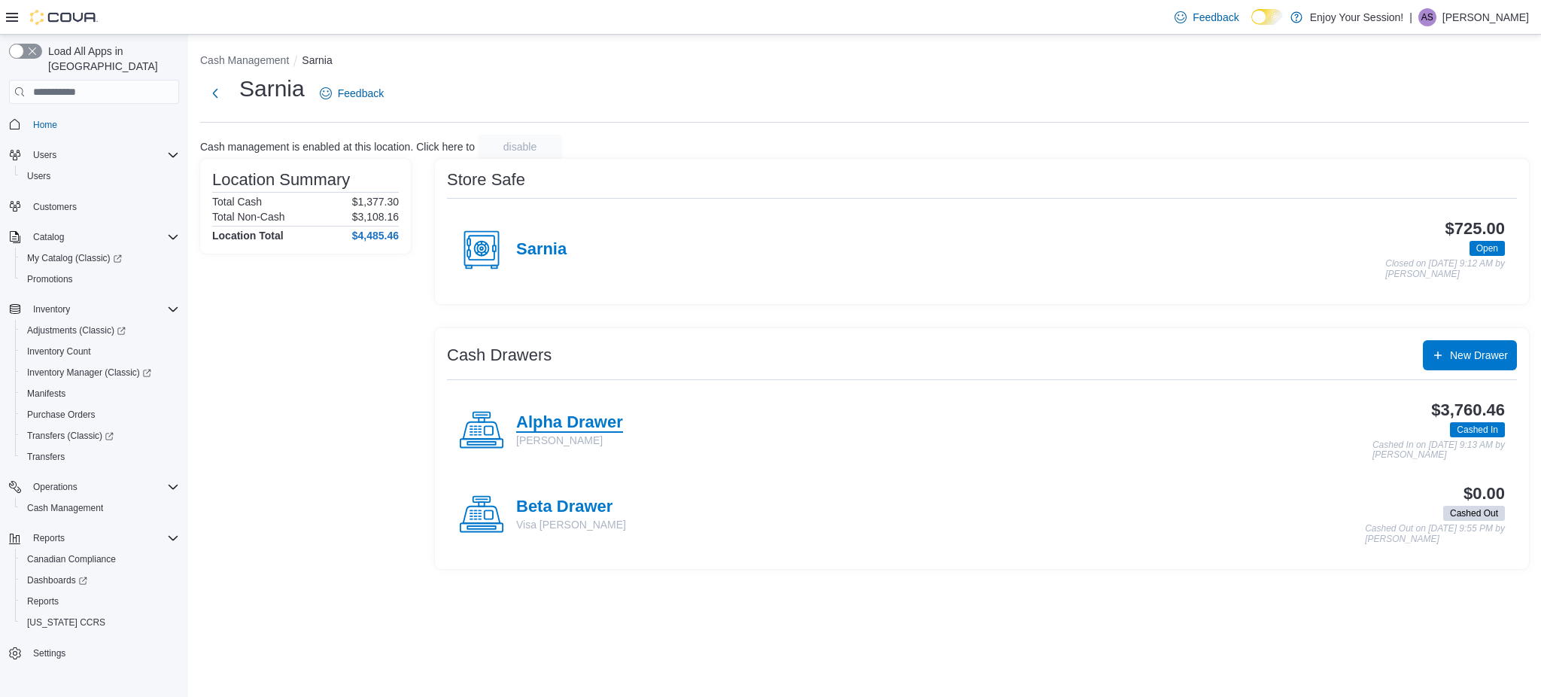
click at [591, 420] on h4 "Alpha Drawer" at bounding box center [569, 423] width 107 height 20
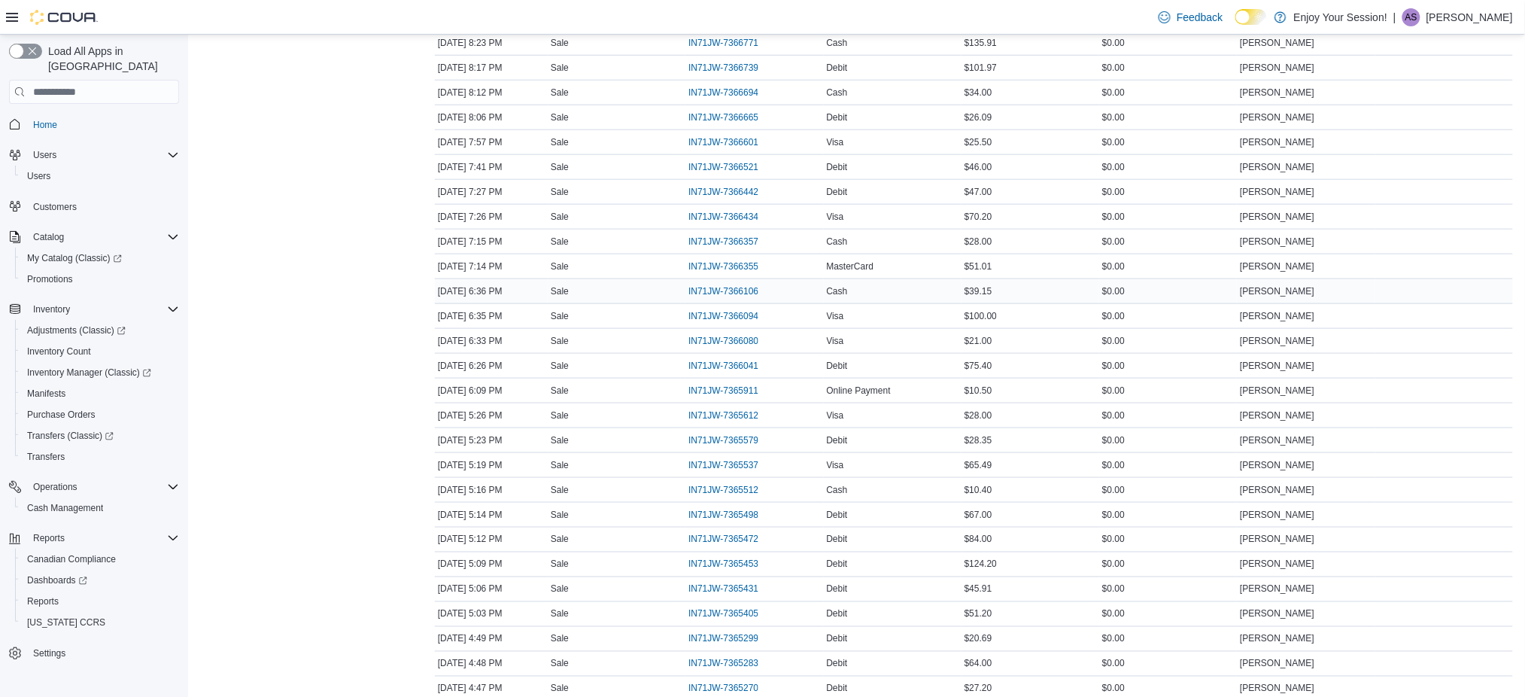
scroll to position [802, 0]
click at [748, 237] on span "IN71JW-7365472" at bounding box center [723, 238] width 70 height 12
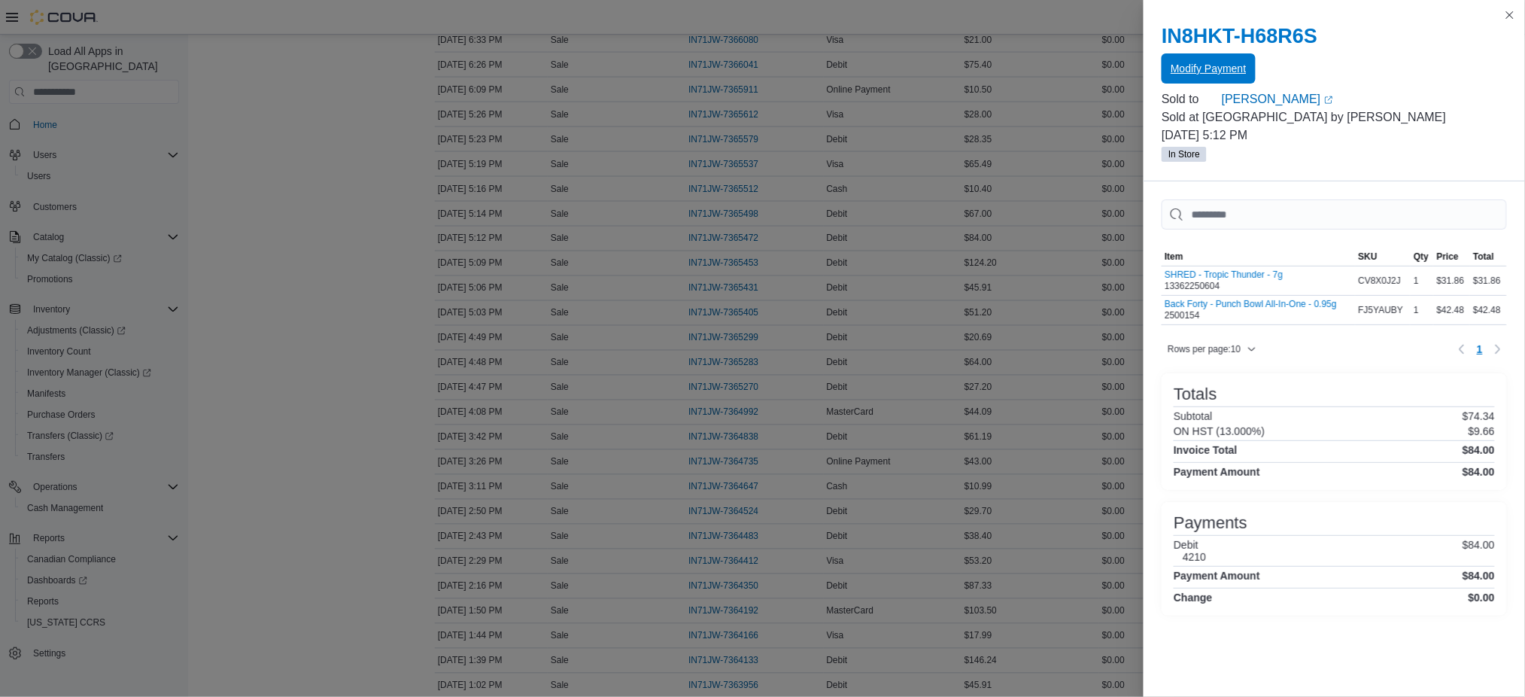
click at [1188, 67] on span "Modify Payment" at bounding box center [1208, 68] width 75 height 15
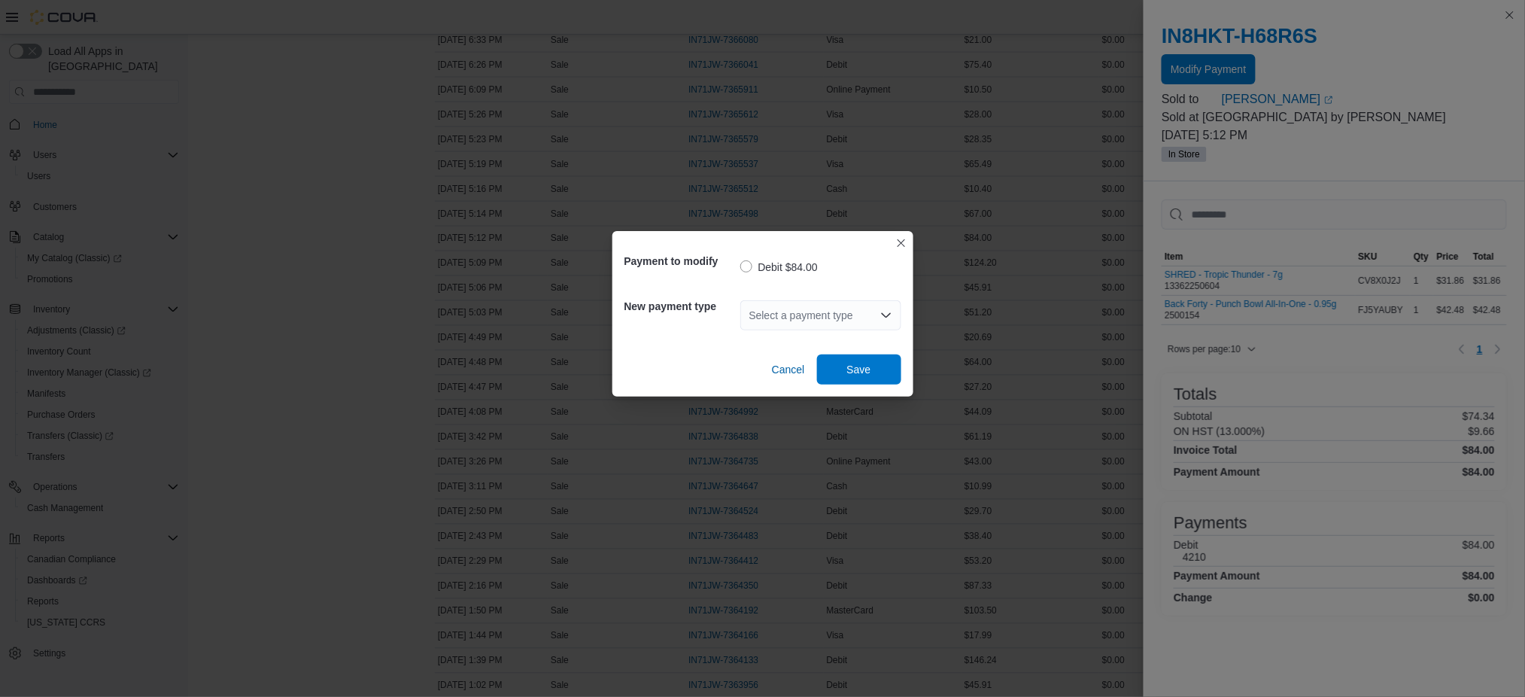
click at [831, 323] on div "Select a payment type" at bounding box center [820, 315] width 161 height 30
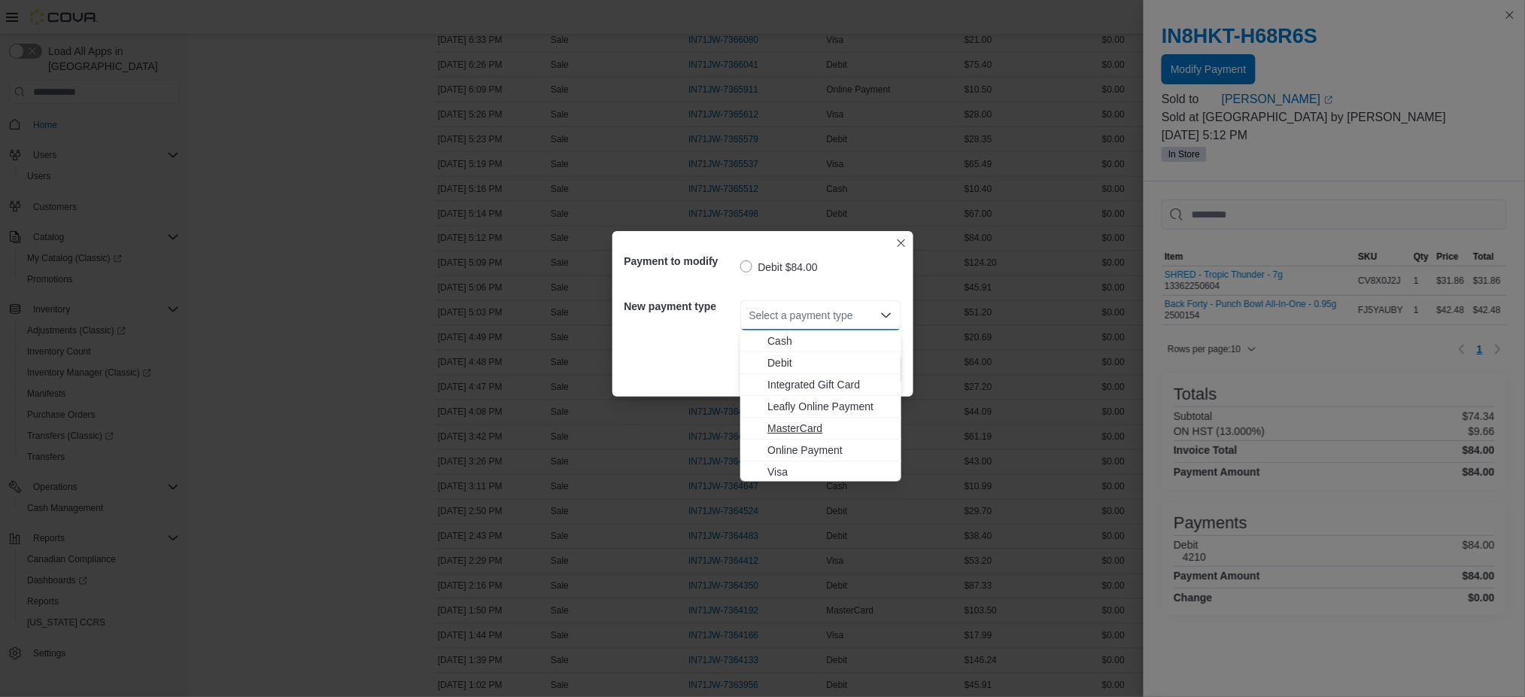
click at [831, 425] on span "MasterCard" at bounding box center [829, 428] width 125 height 15
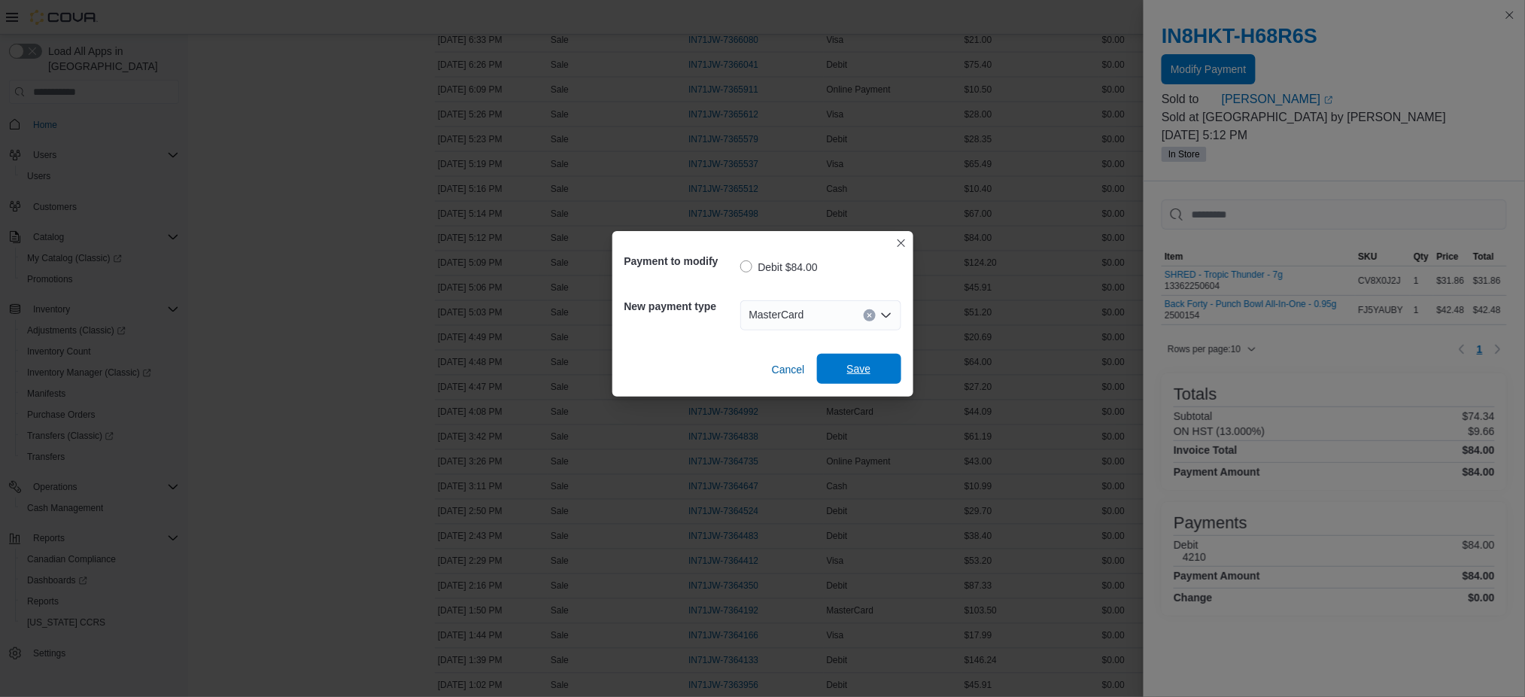
click at [865, 369] on span "Save" at bounding box center [859, 368] width 24 height 15
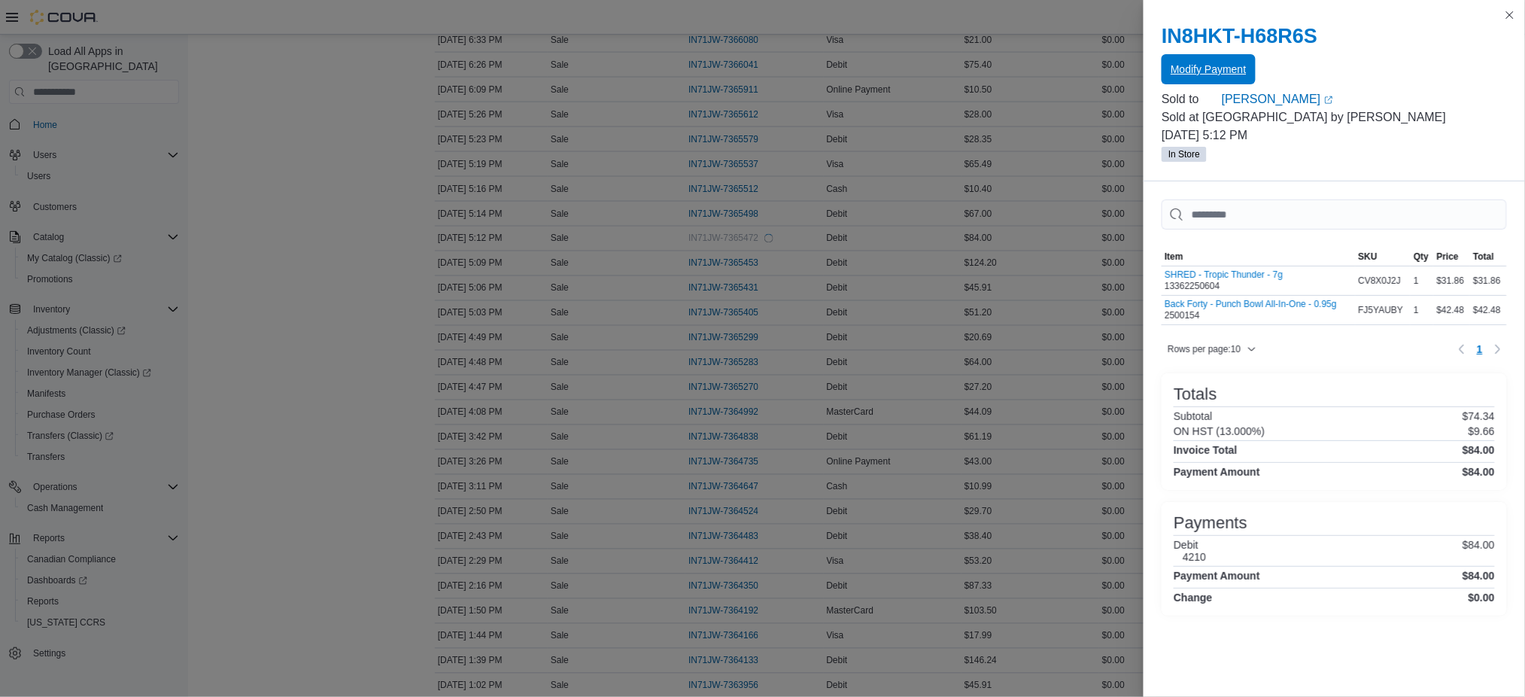
scroll to position [0, 0]
click at [1505, 12] on button "Close this dialog" at bounding box center [1510, 14] width 18 height 18
click at [1506, 11] on button "Close this dialog" at bounding box center [1510, 14] width 18 height 18
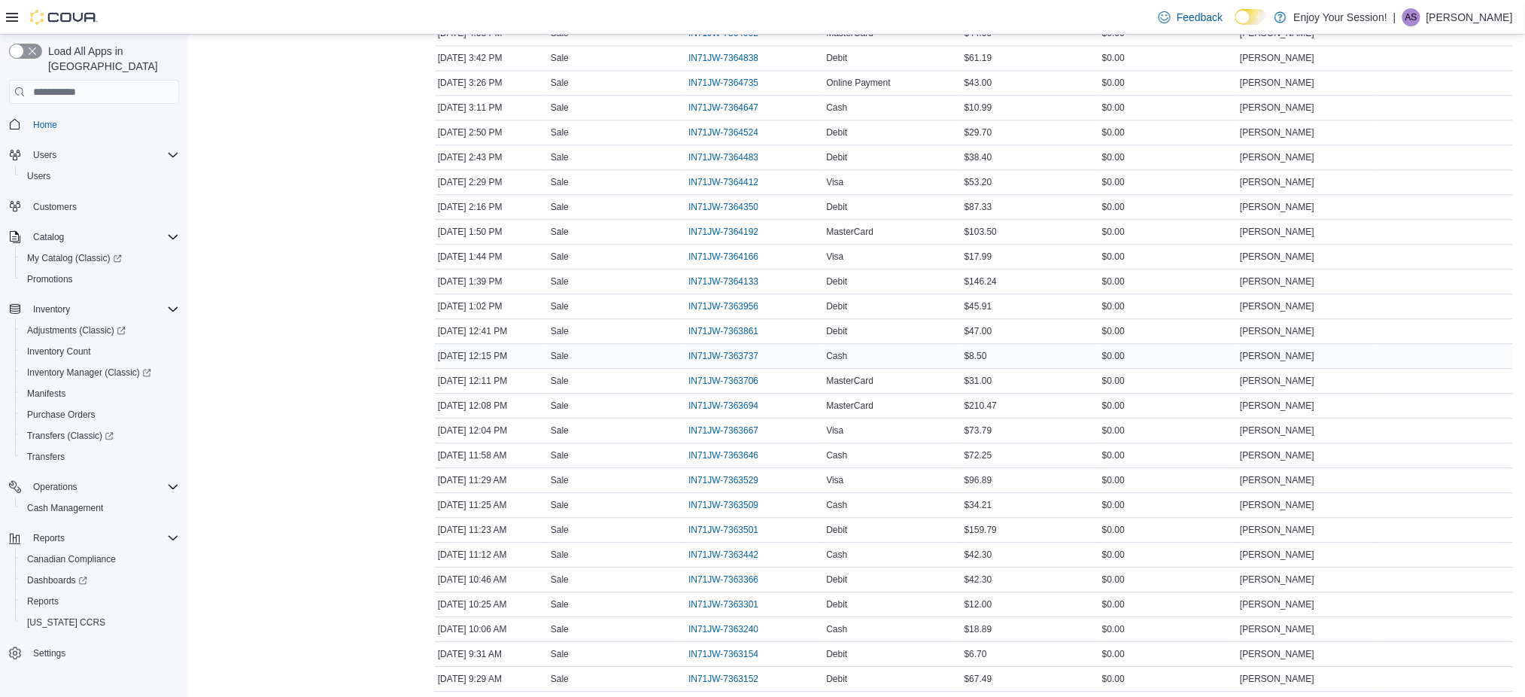
scroll to position [1274, 0]
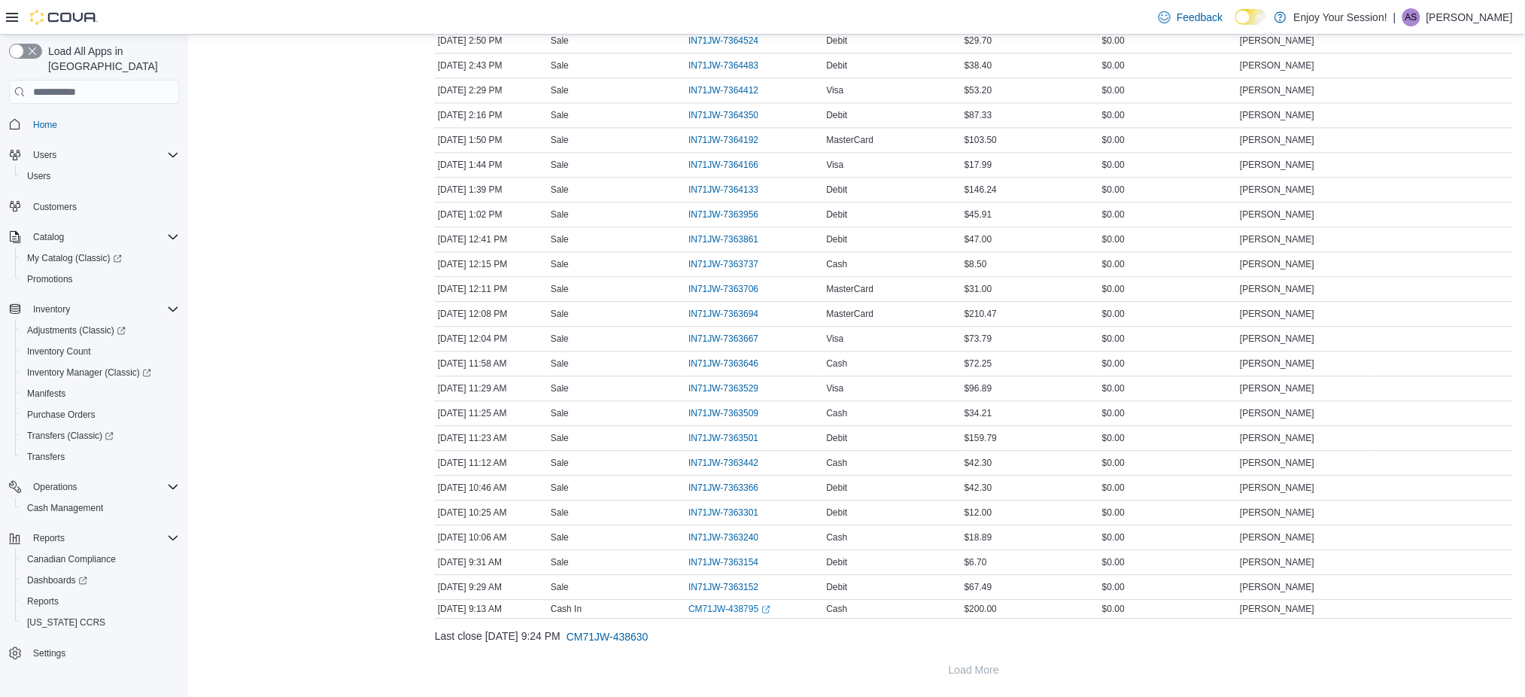
click at [1151, 239] on td "Cash Back $0.00" at bounding box center [1168, 239] width 138 height 25
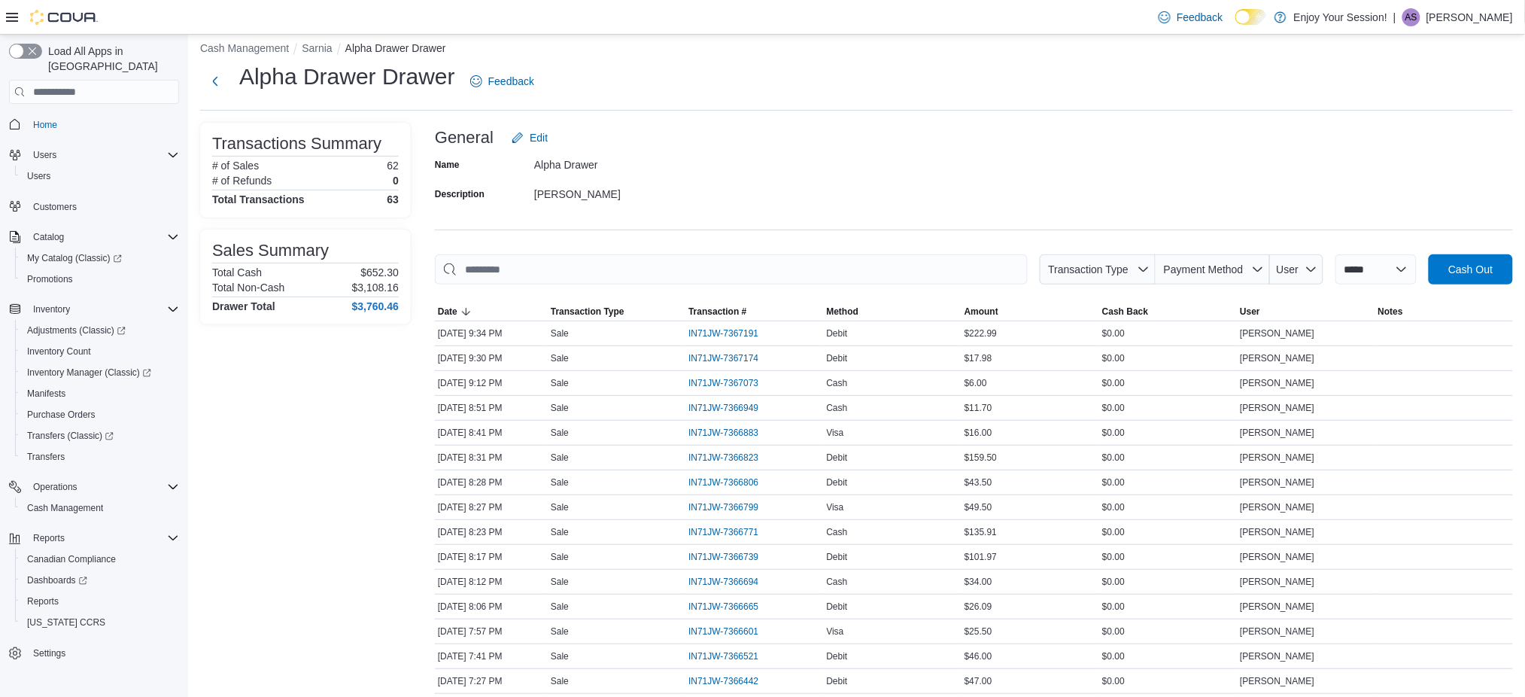
scroll to position [0, 0]
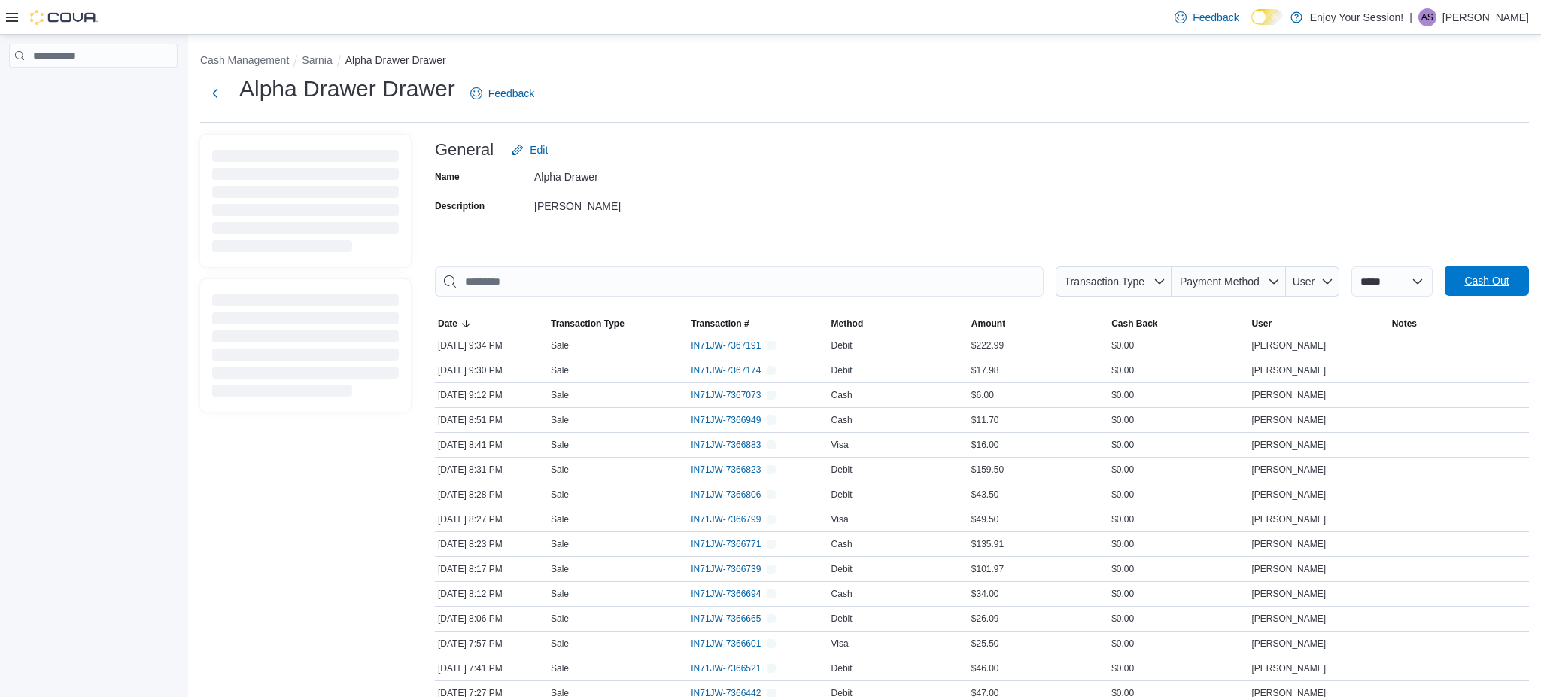
click at [1478, 266] on span "Cash Out" at bounding box center [1487, 281] width 66 height 30
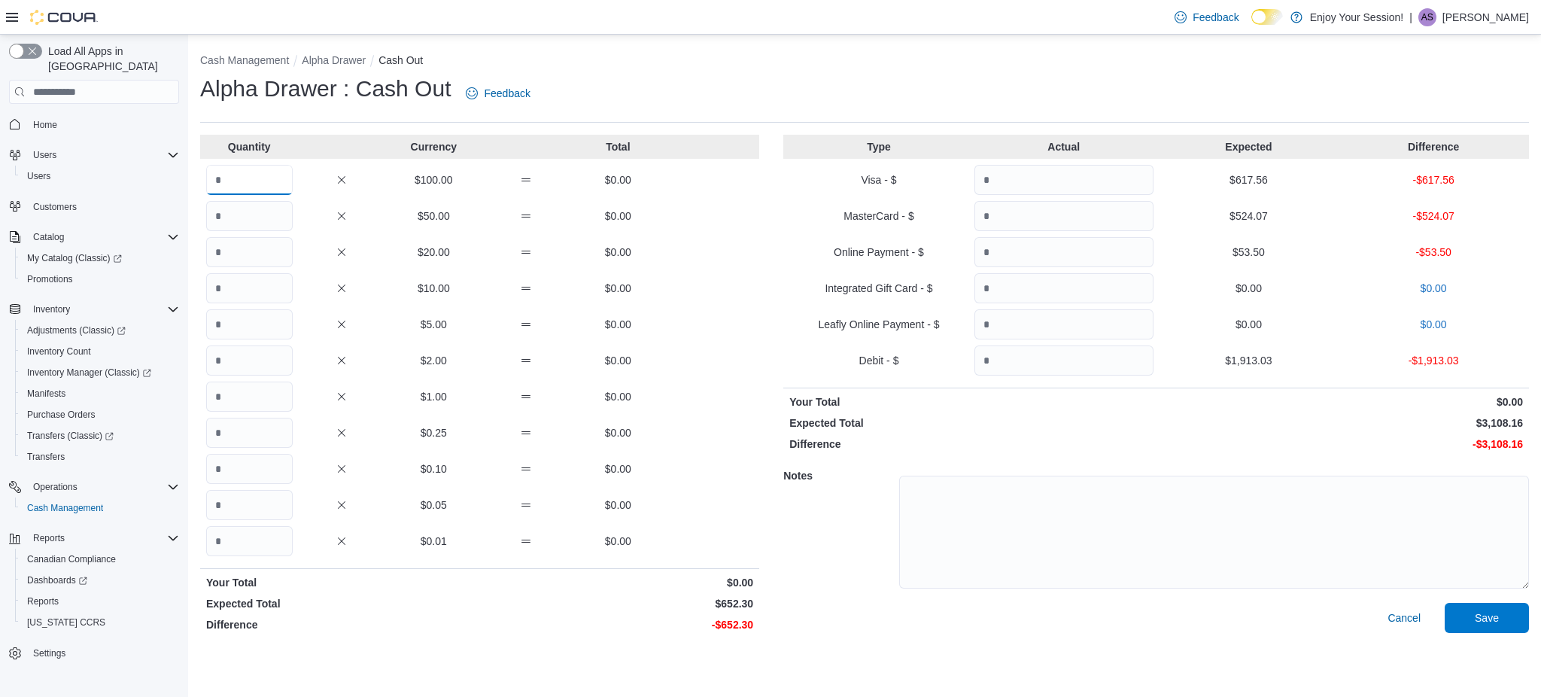
click at [266, 176] on input "Quantity" at bounding box center [249, 180] width 87 height 30
type input "*"
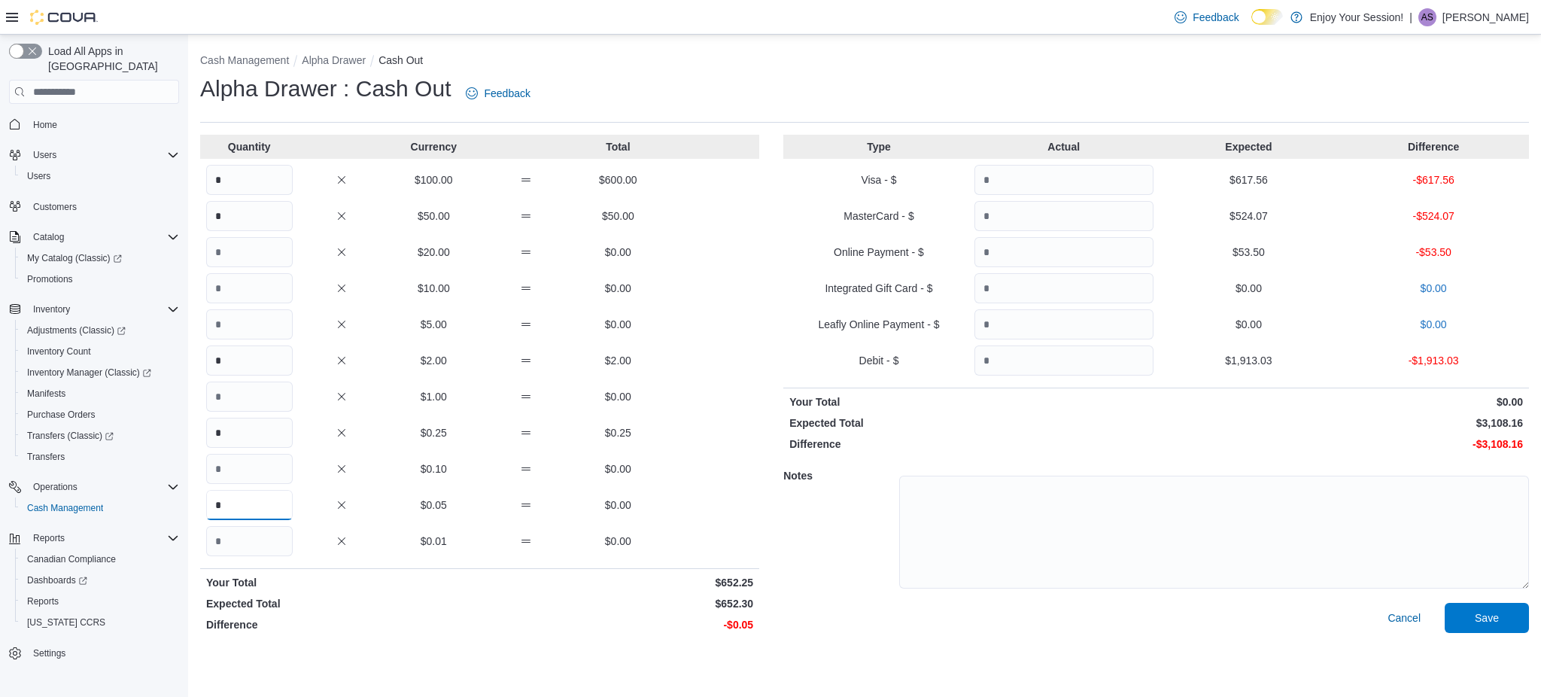
type input "*"
click at [1077, 190] on input "Quantity" at bounding box center [1063, 180] width 179 height 30
type input "******"
type input "*****"
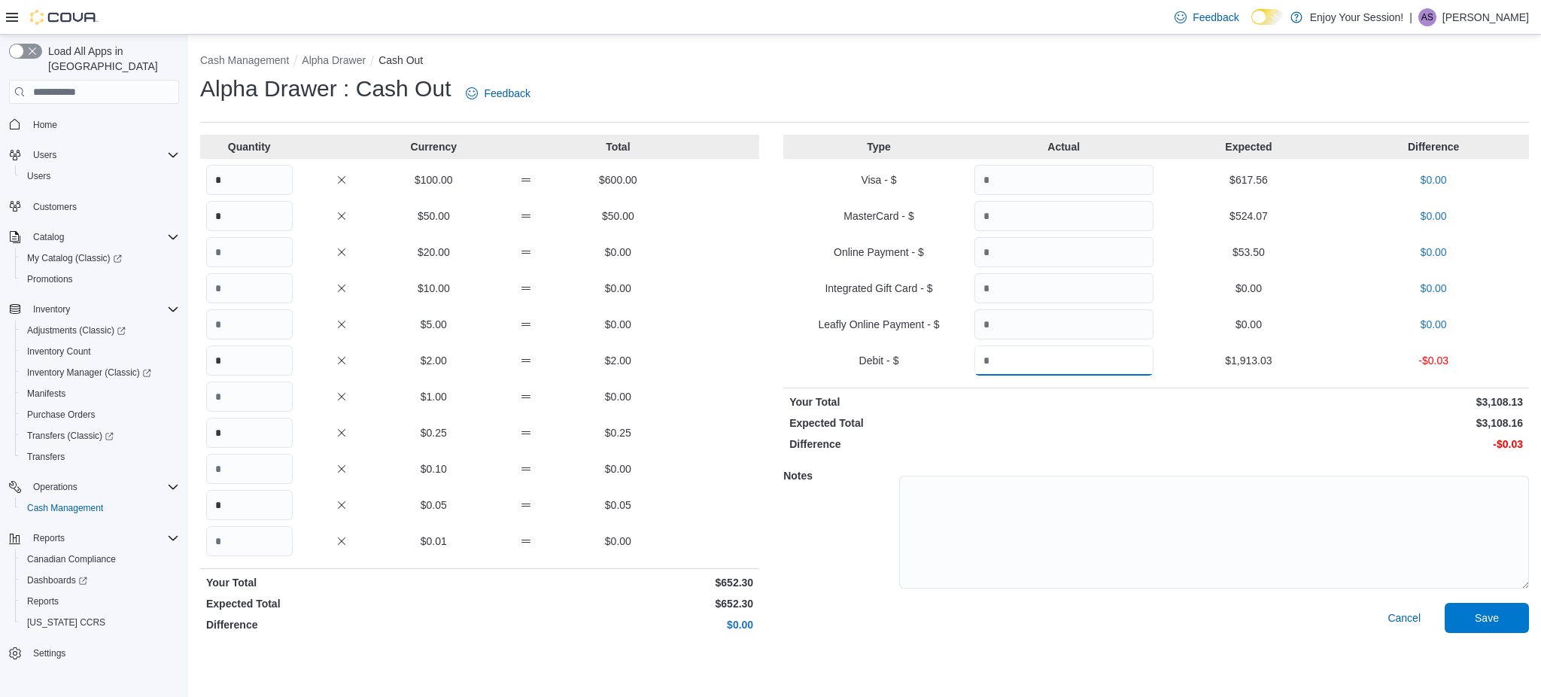
type input "*******"
click at [272, 184] on input "Quantity" at bounding box center [249, 180] width 87 height 30
type input "*"
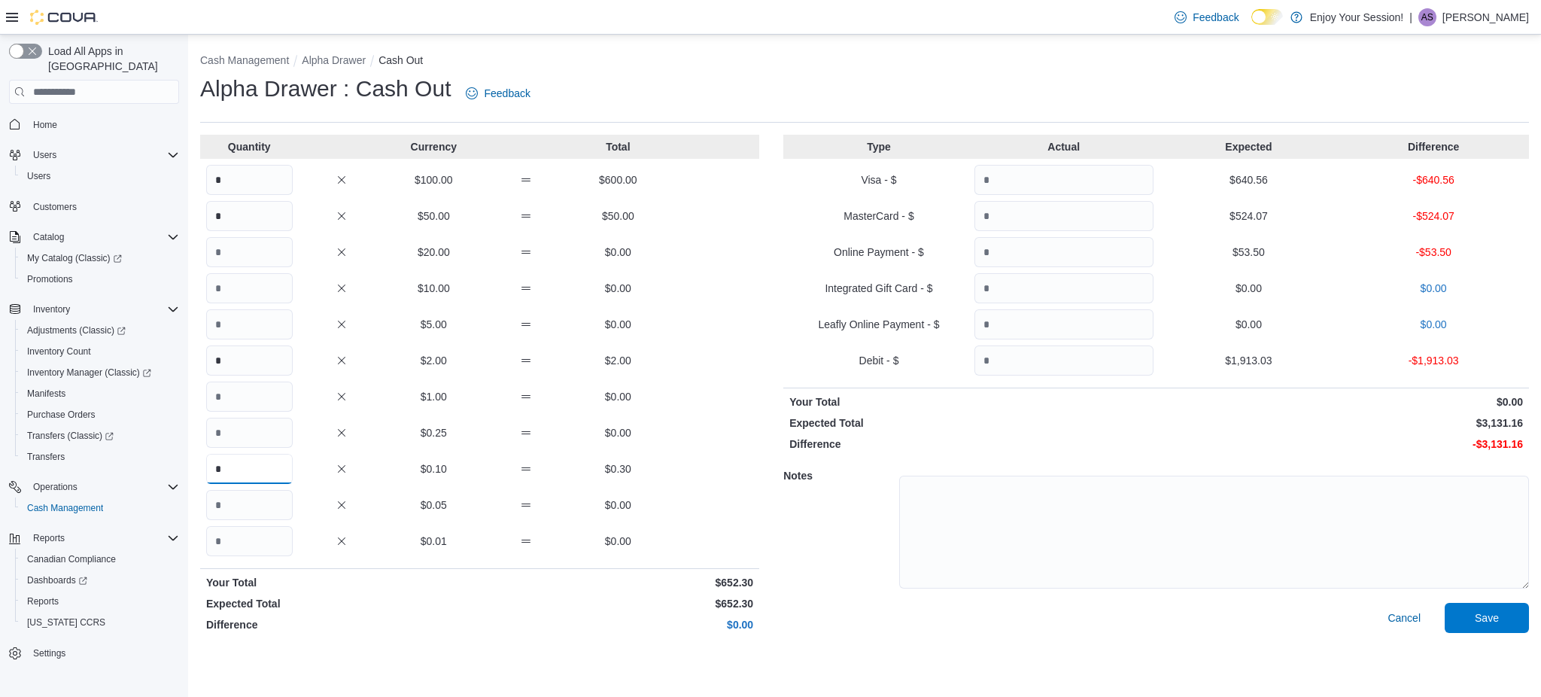
type input "*"
click at [1002, 202] on input "Quantity" at bounding box center [1063, 216] width 179 height 30
type input "******"
drag, startPoint x: 1088, startPoint y: 212, endPoint x: 496, endPoint y: 158, distance: 594.6
click at [496, 169] on div "Quantity Currency Total * $100.00 $600.00 * $50.00 $50.00 $20.00 $0.00 $10.00 $…" at bounding box center [864, 386] width 1329 height 503
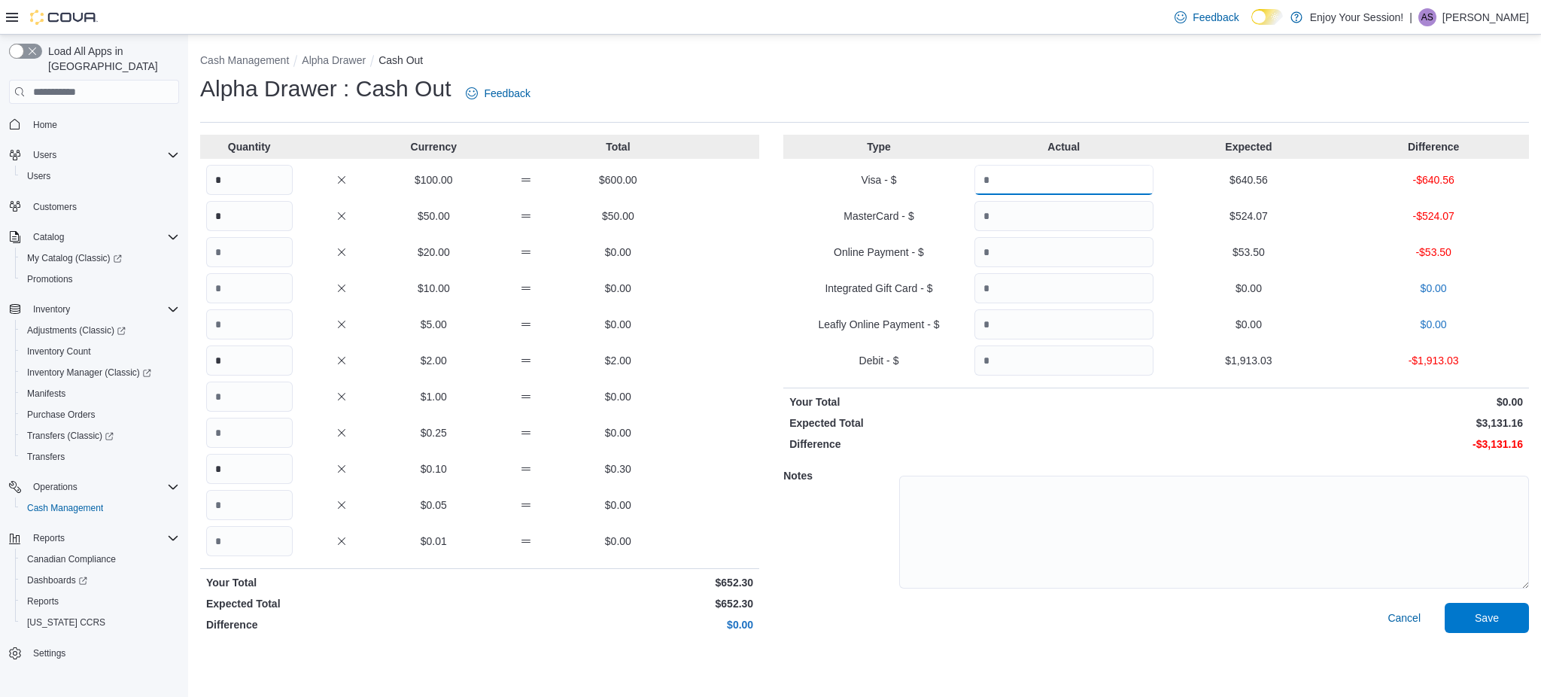
click at [1031, 178] on input "Quantity" at bounding box center [1063, 180] width 179 height 30
type input "******"
click at [1089, 259] on input "****" at bounding box center [1063, 252] width 179 height 30
type input "*****"
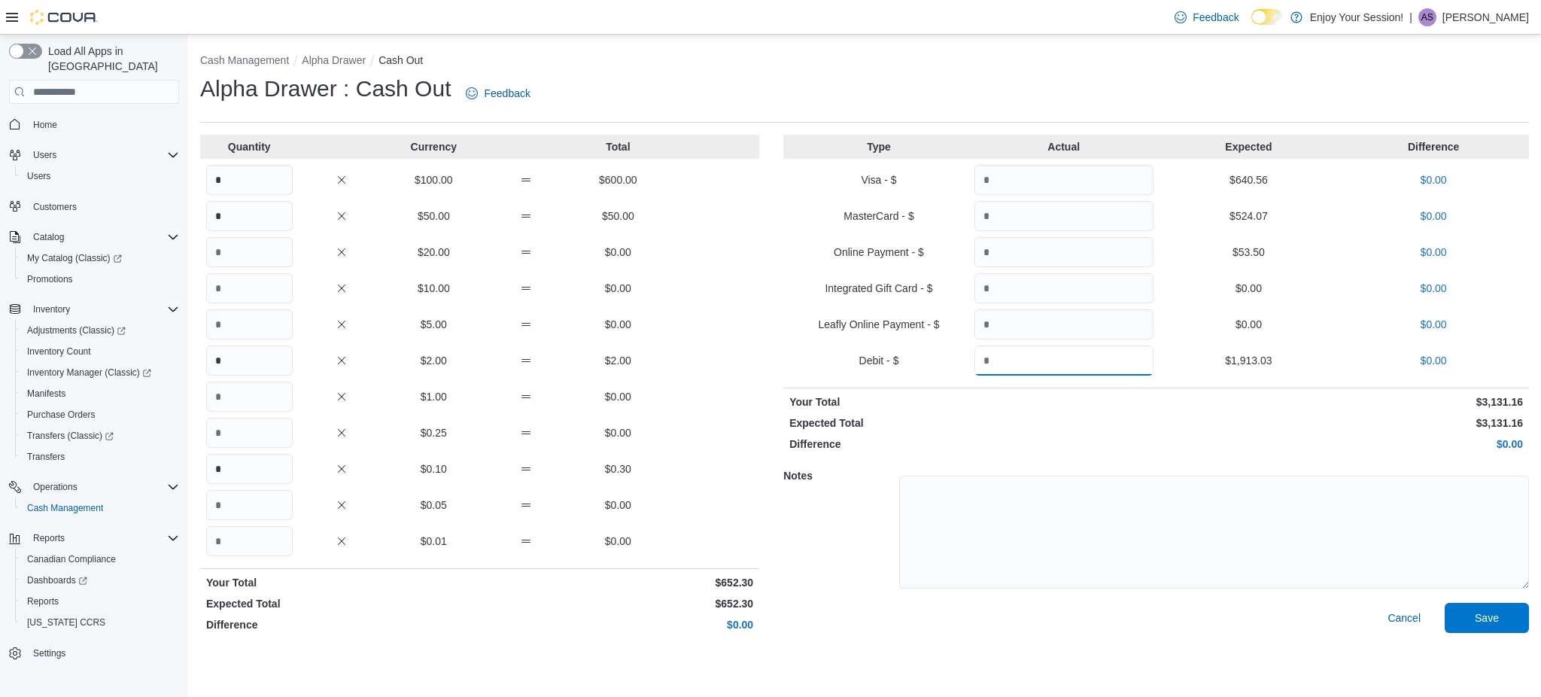
type input "*******"
click at [1502, 621] on span "Save" at bounding box center [1487, 617] width 66 height 30
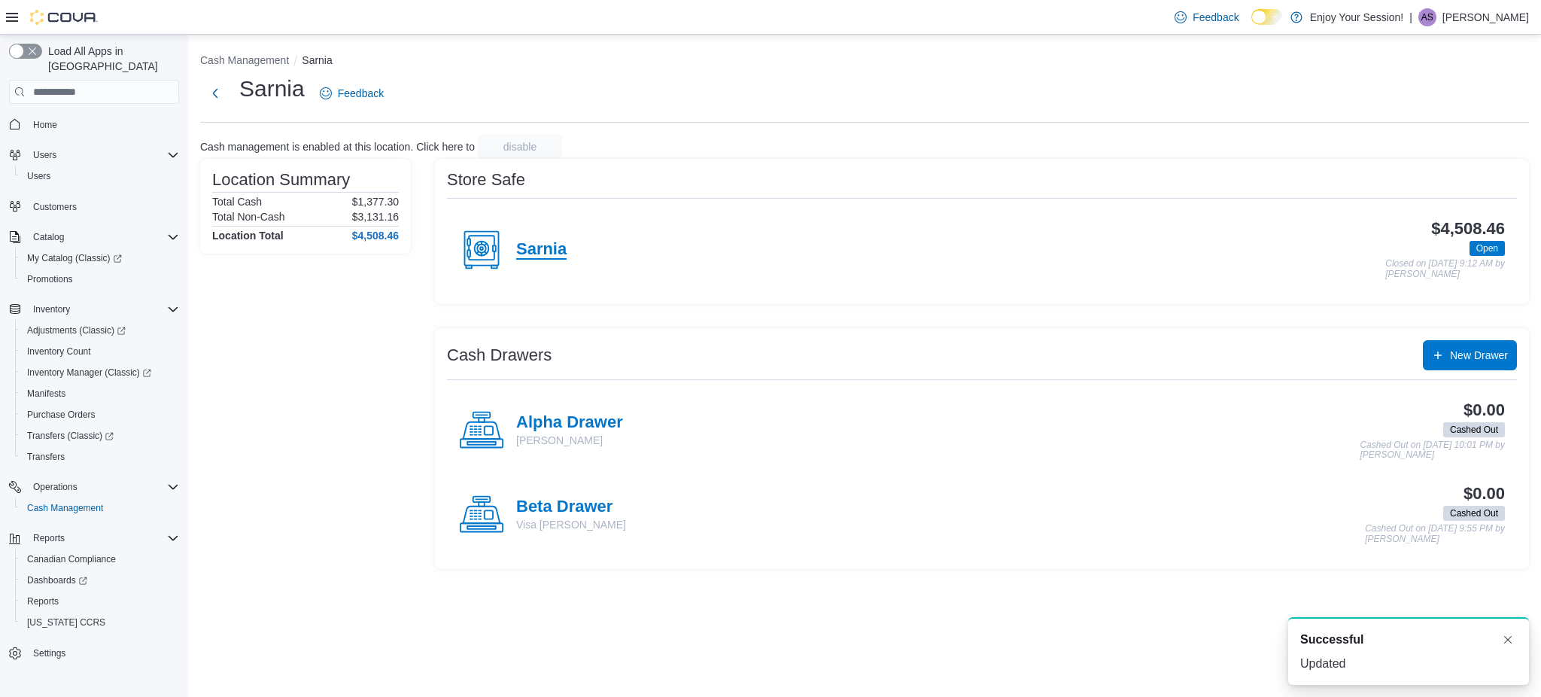
click at [555, 245] on h4 "Sarnia" at bounding box center [541, 250] width 50 height 20
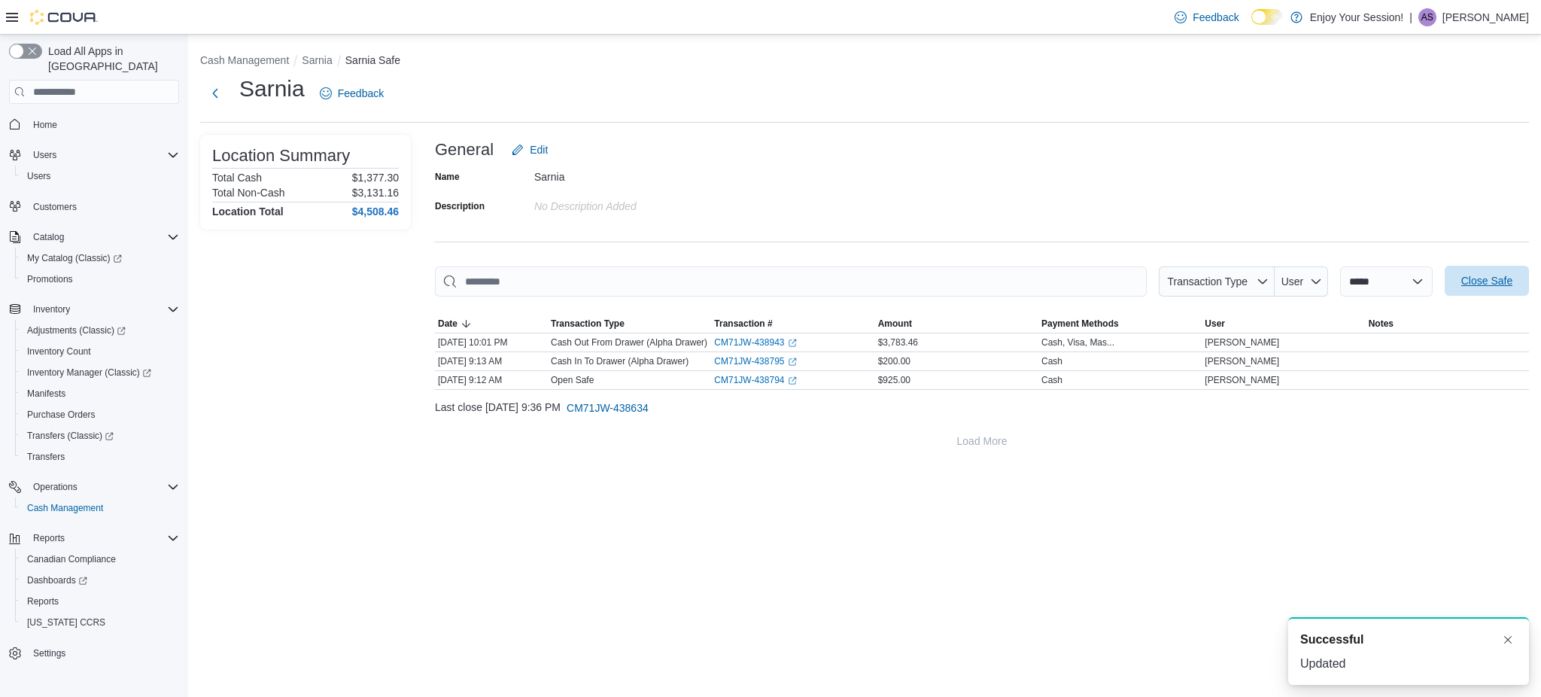
click at [1466, 282] on span "Close Safe" at bounding box center [1486, 280] width 51 height 15
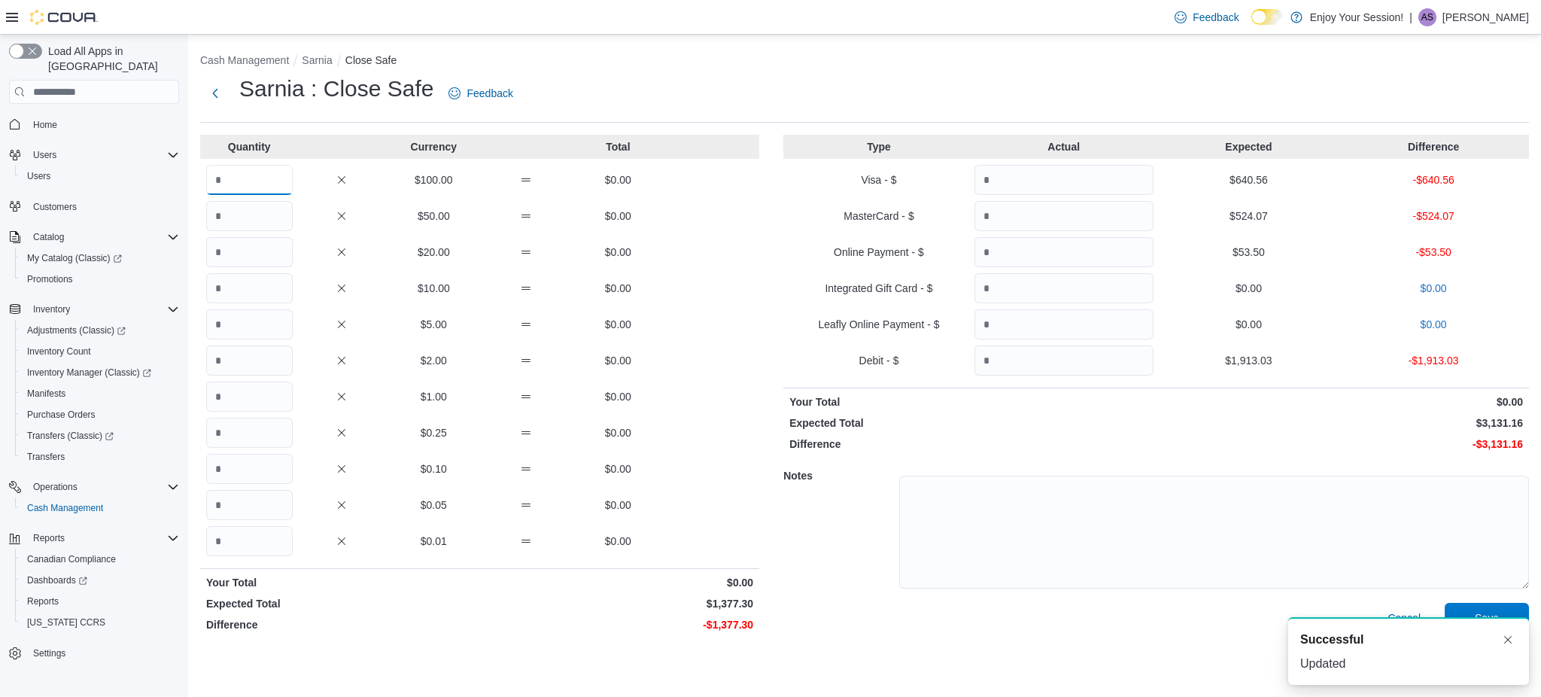
click at [266, 189] on input "Quantity" at bounding box center [249, 180] width 87 height 30
type input "**"
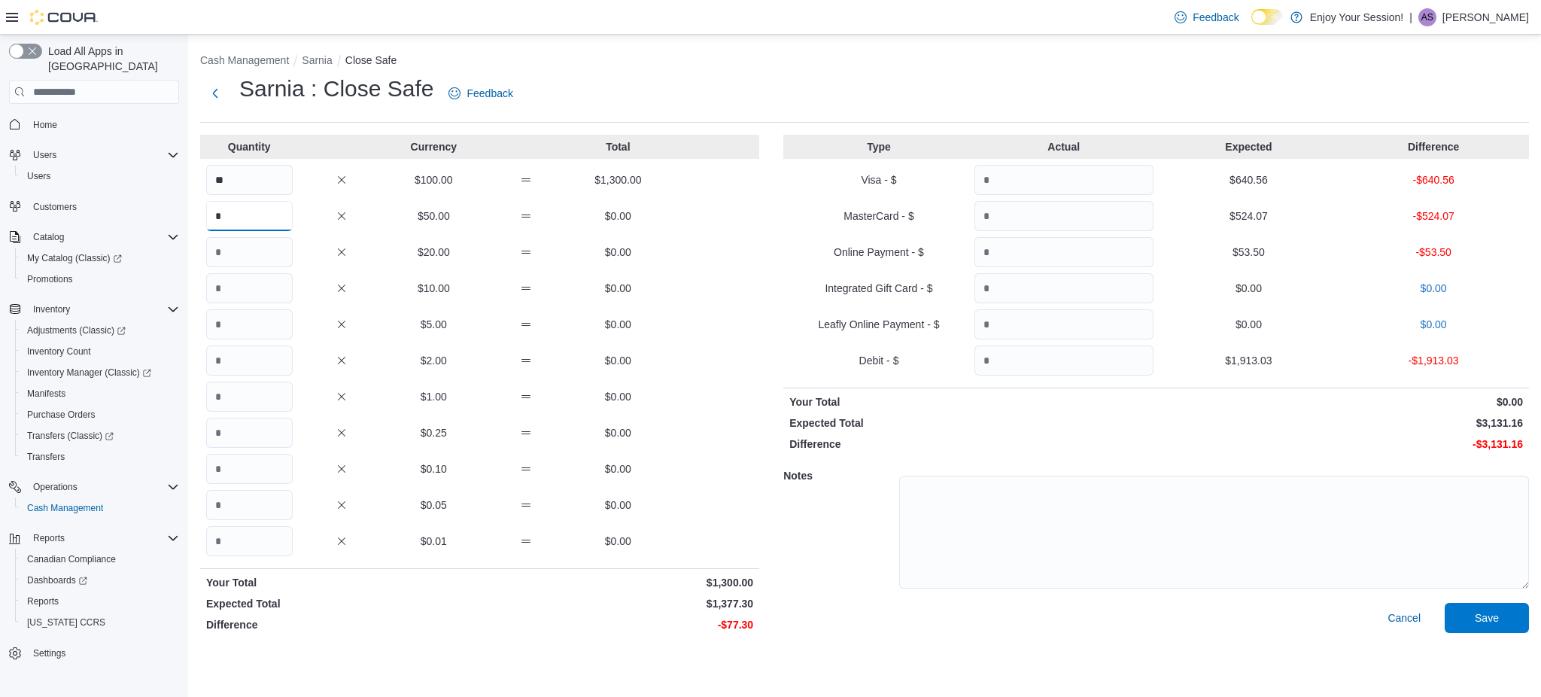
type input "*"
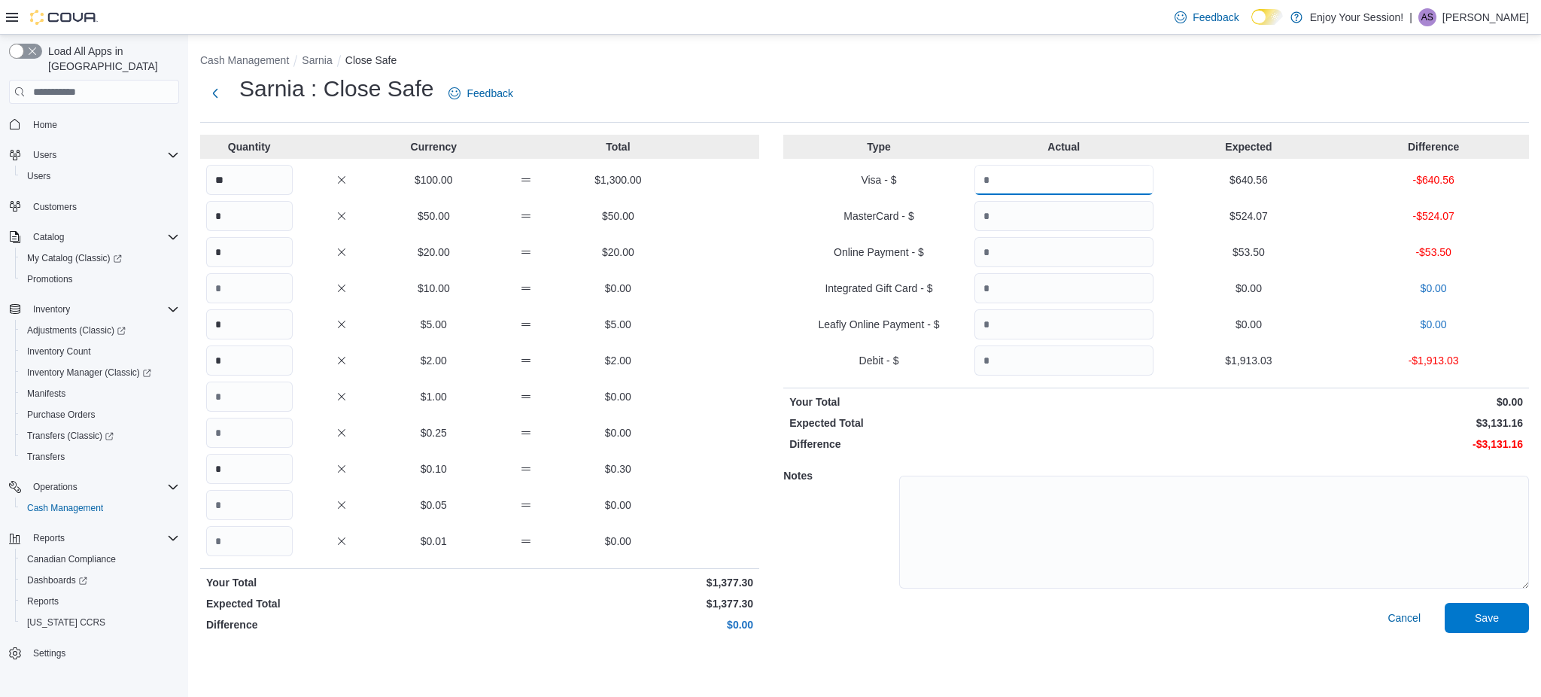
click at [1060, 188] on input "Quantity" at bounding box center [1063, 180] width 179 height 30
type input "******"
type input "*****"
type input "*******"
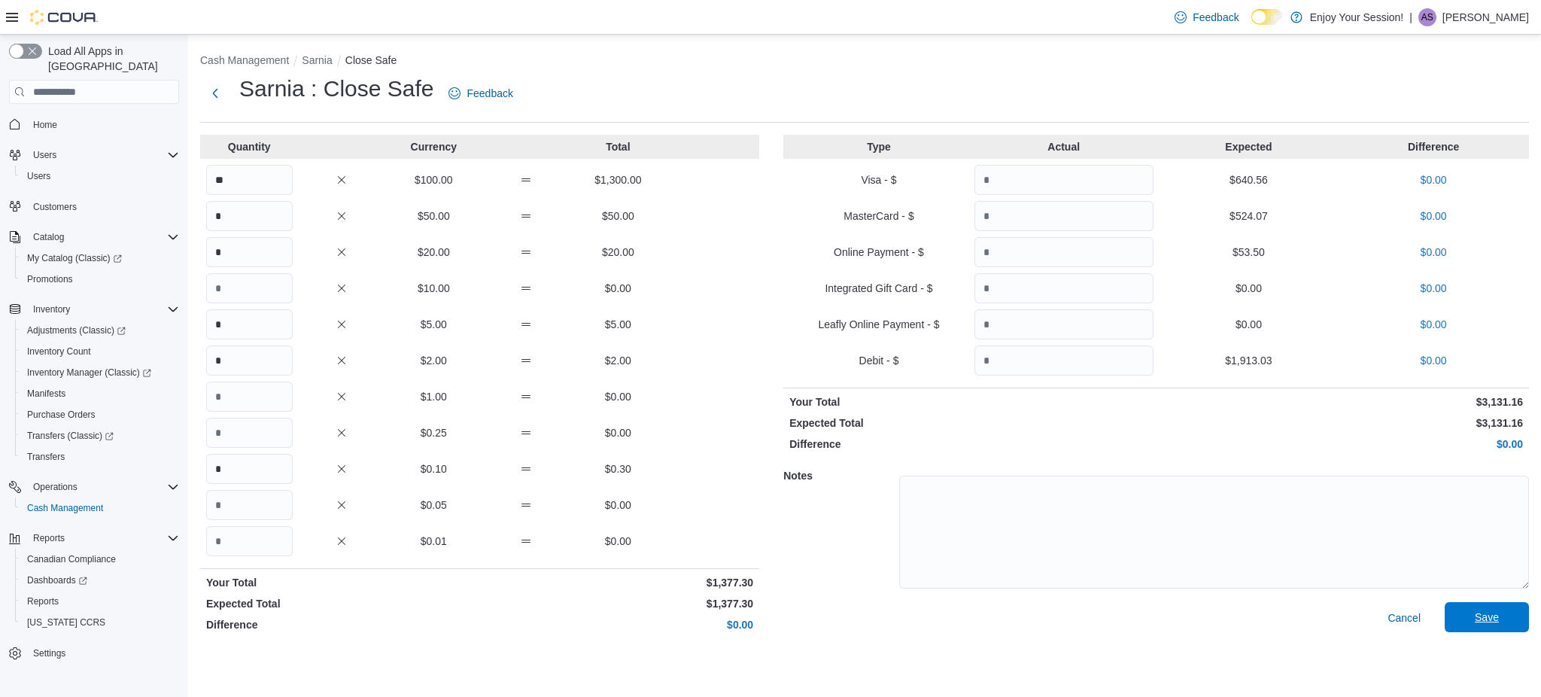
click at [1518, 624] on span "Save" at bounding box center [1487, 617] width 66 height 30
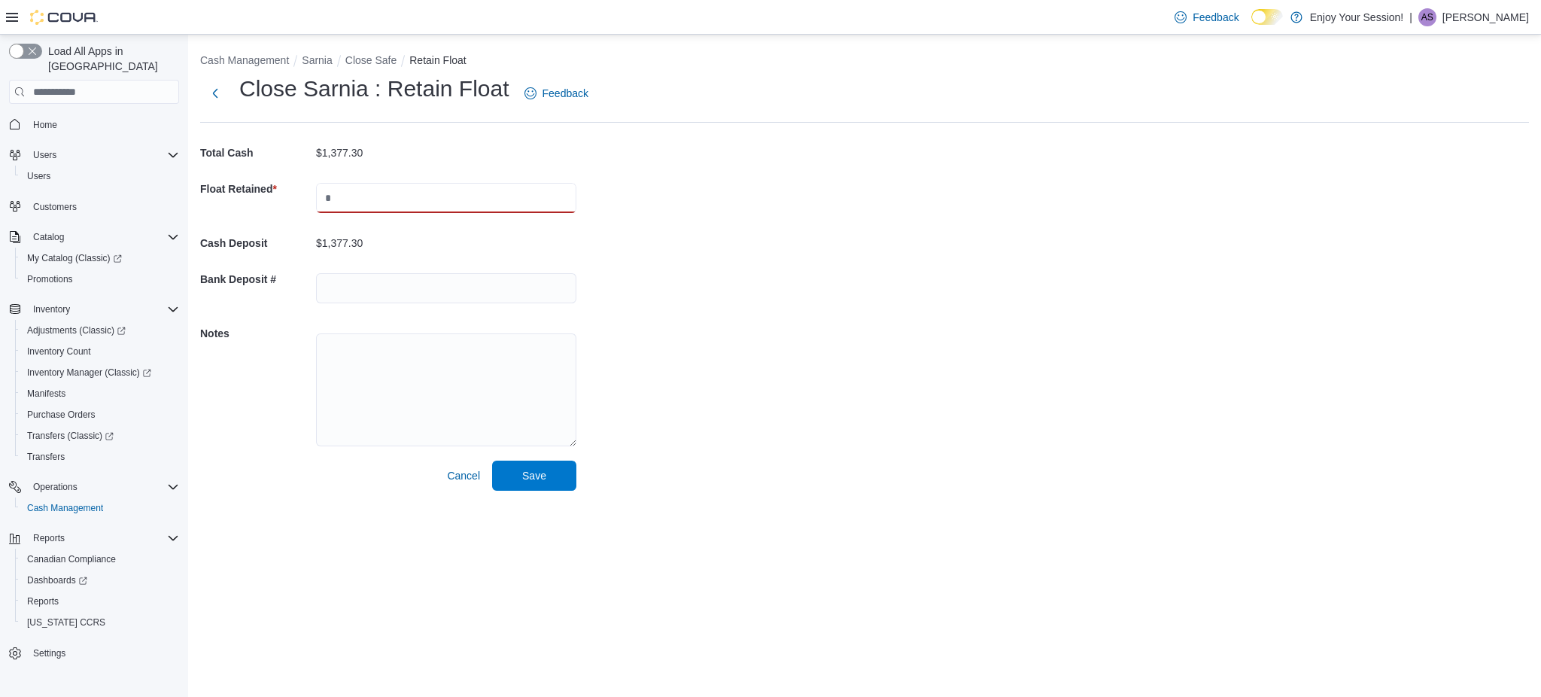
click at [478, 208] on input "text" at bounding box center [446, 198] width 260 height 30
type input "***"
click at [404, 282] on input "text" at bounding box center [446, 288] width 260 height 30
click at [718, 234] on div "Cash Management Sarnia Close Safe Retain Float Close Sarnia : Retain Float Feed…" at bounding box center [864, 269] width 1353 height 468
click at [550, 481] on span "Save" at bounding box center [534, 475] width 66 height 30
